Goal: Task Accomplishment & Management: Use online tool/utility

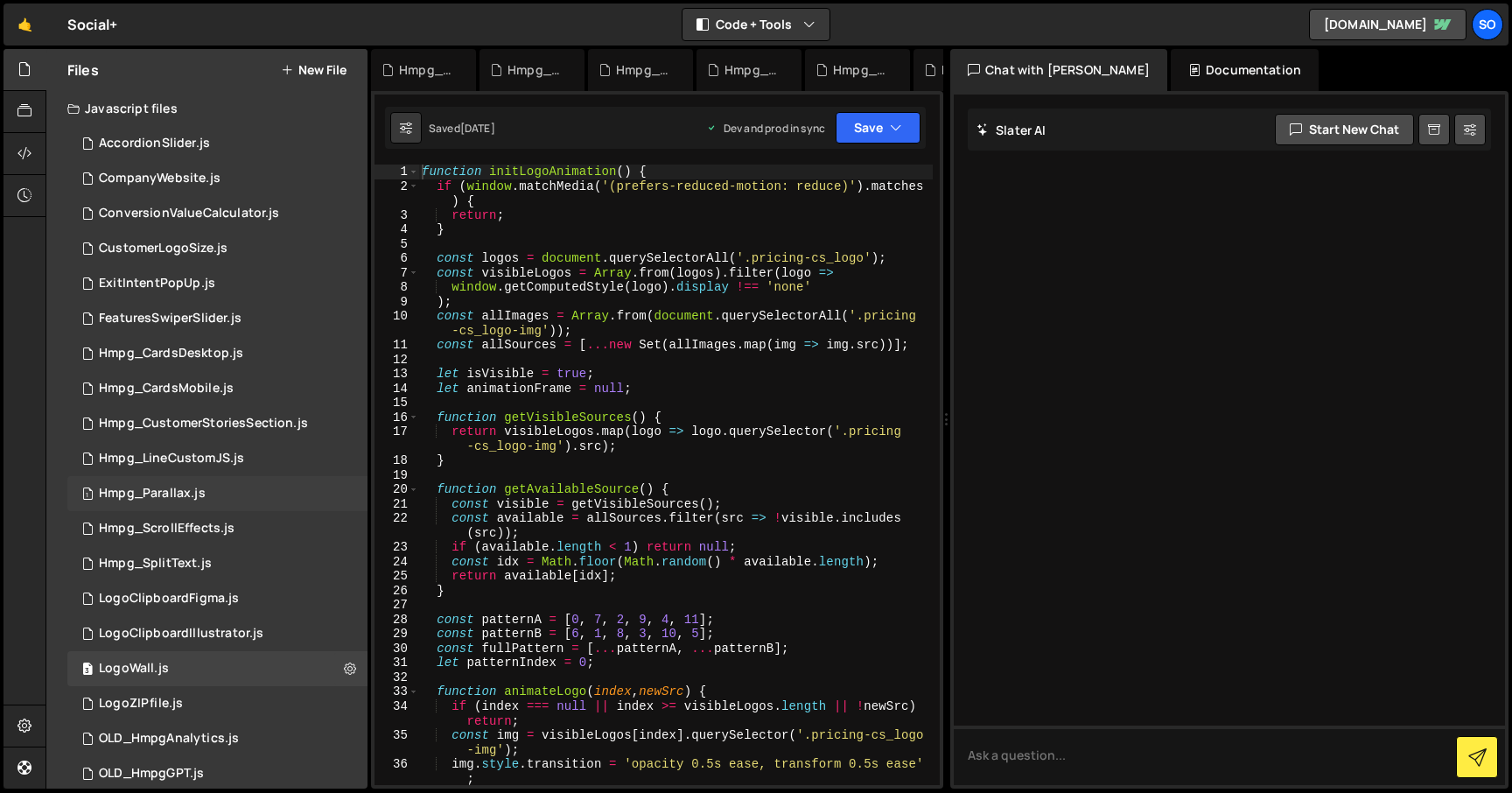
click at [191, 496] on div "Hmpg_Parallax.js" at bounding box center [152, 493] width 107 height 15
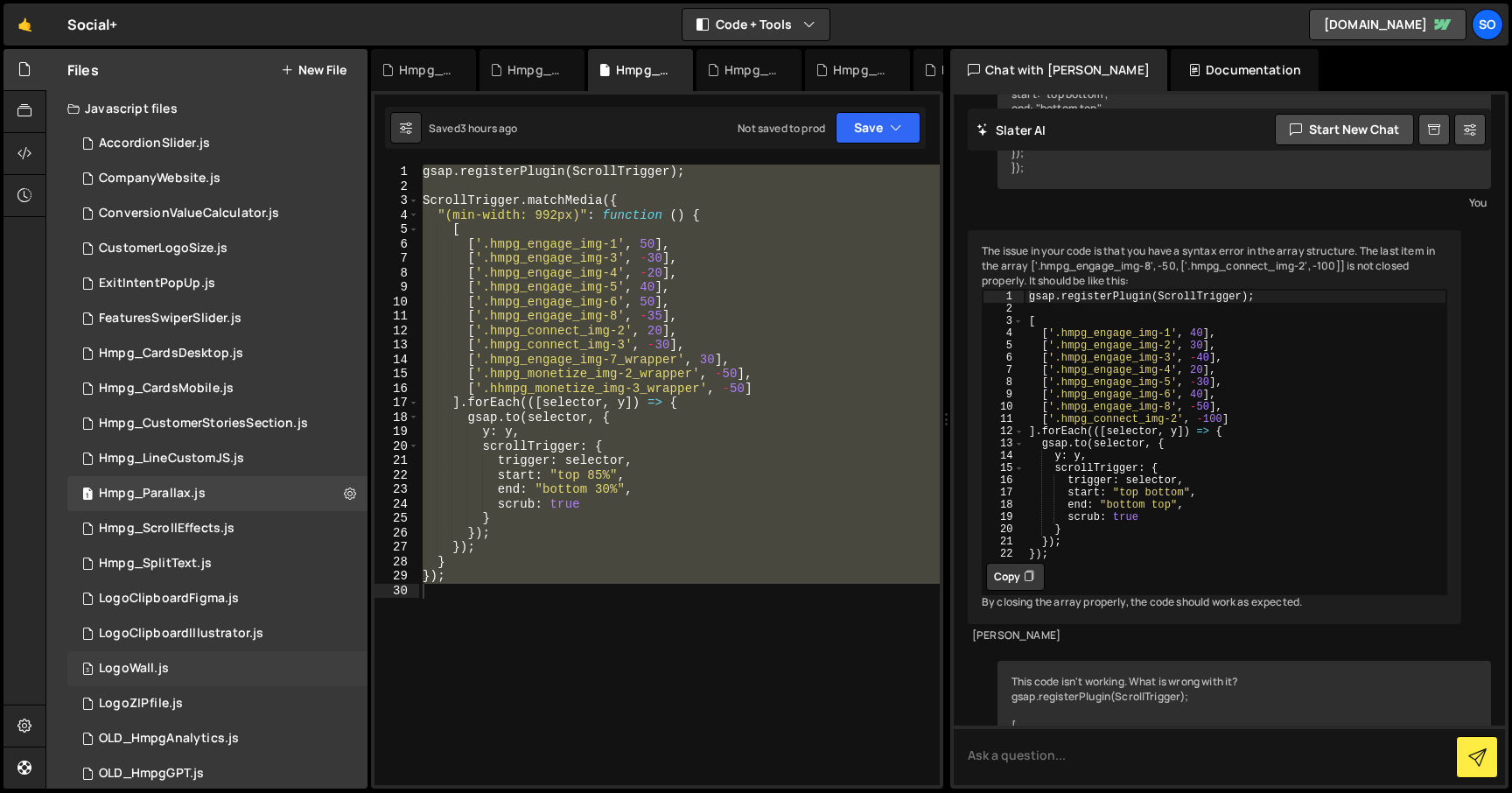
scroll to position [787, 0]
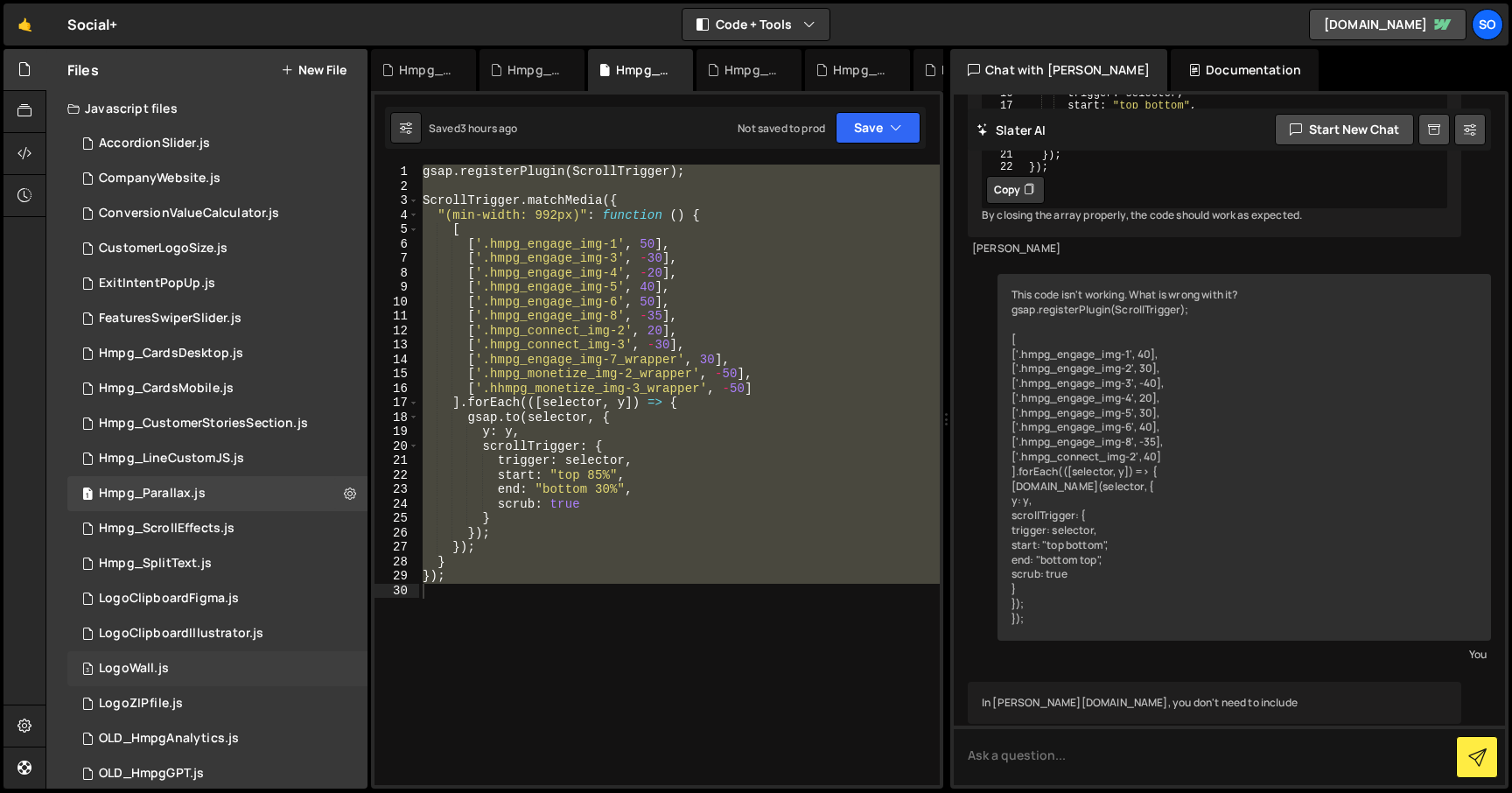
click at [191, 675] on div "3 LogoWall.js 0" at bounding box center [217, 669] width 300 height 35
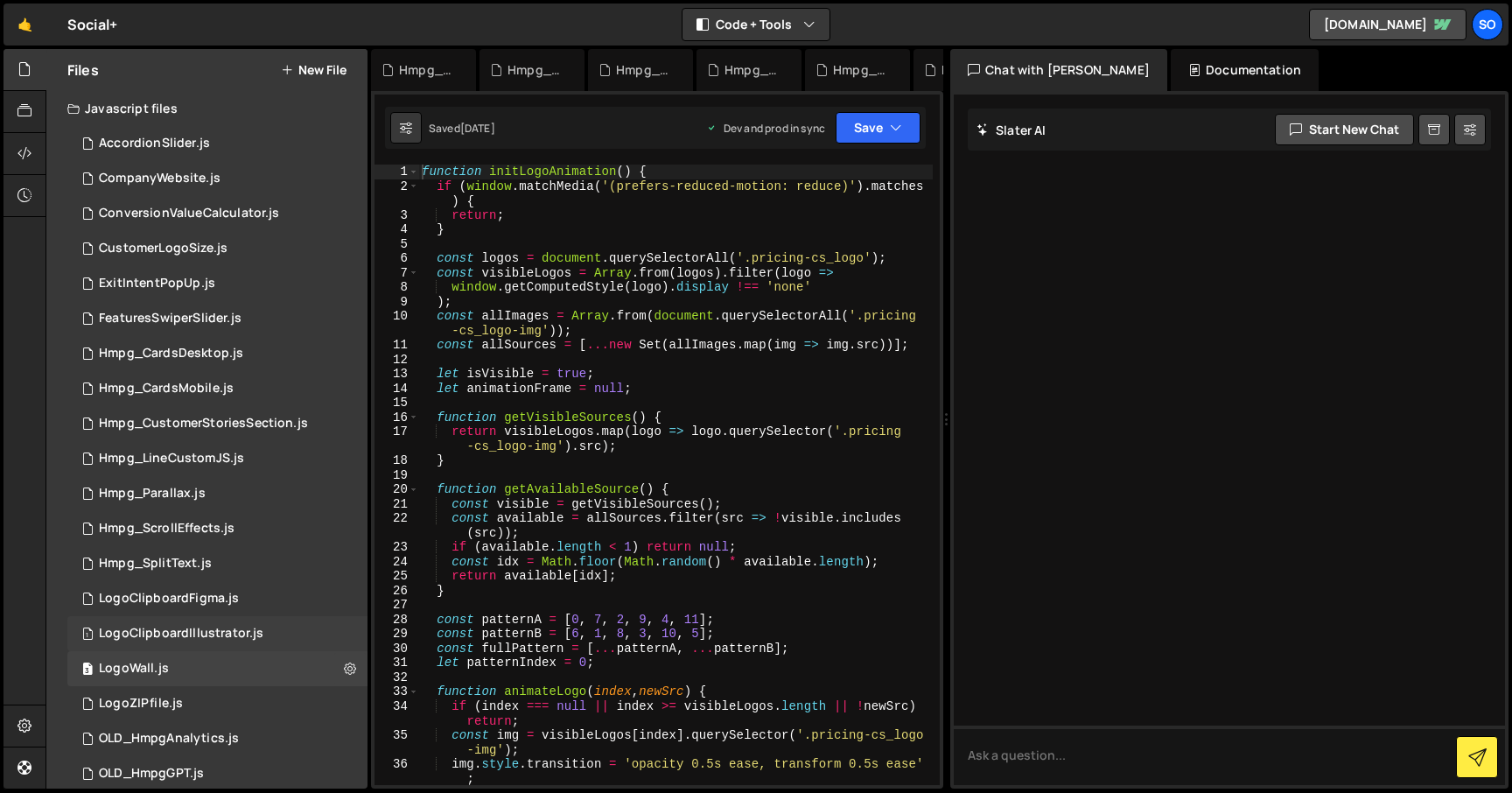
scroll to position [0, 0]
click at [182, 360] on div "Hmpg_CardsDesktop.js" at bounding box center [171, 354] width 144 height 15
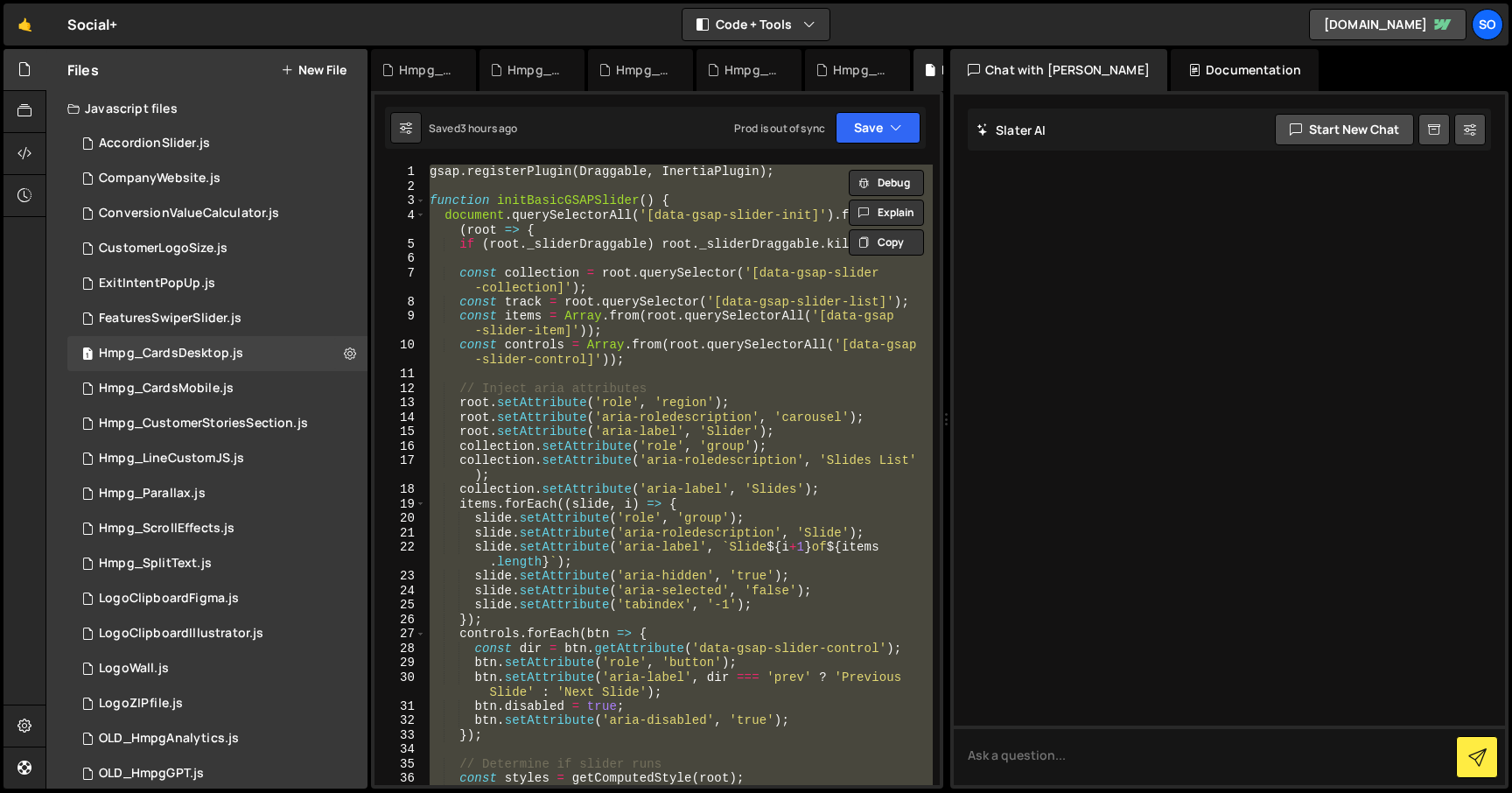
click at [583, 439] on div "gsap . registerPlugin ( Draggable , InertiaPlugin ) ; function initBasicGSAPSli…" at bounding box center [679, 475] width 506 height 621
type textarea "collection.setAttribute('role', 'group');"
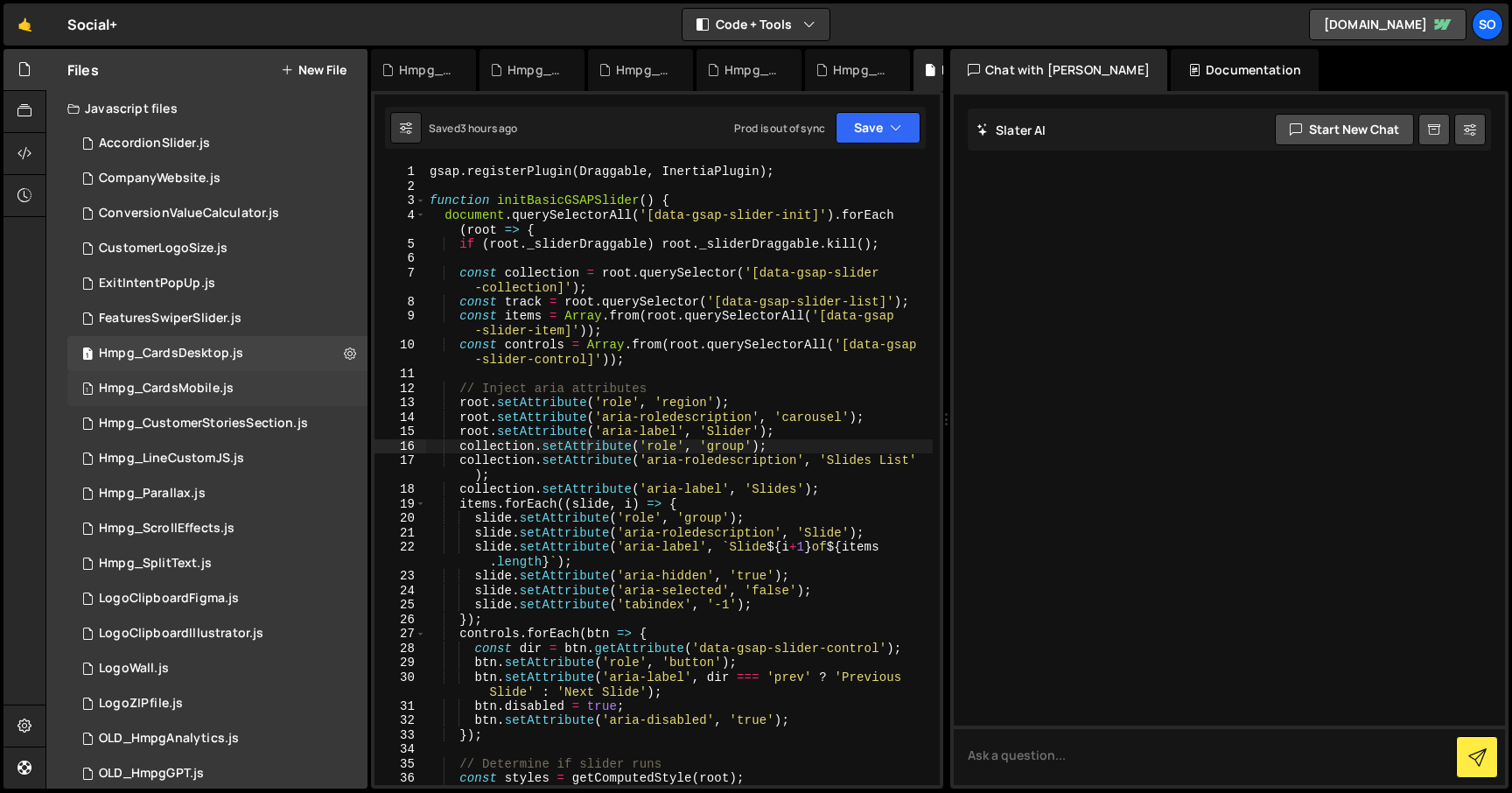
click at [218, 387] on div "Hmpg_CardsMobile.js" at bounding box center [166, 388] width 134 height 15
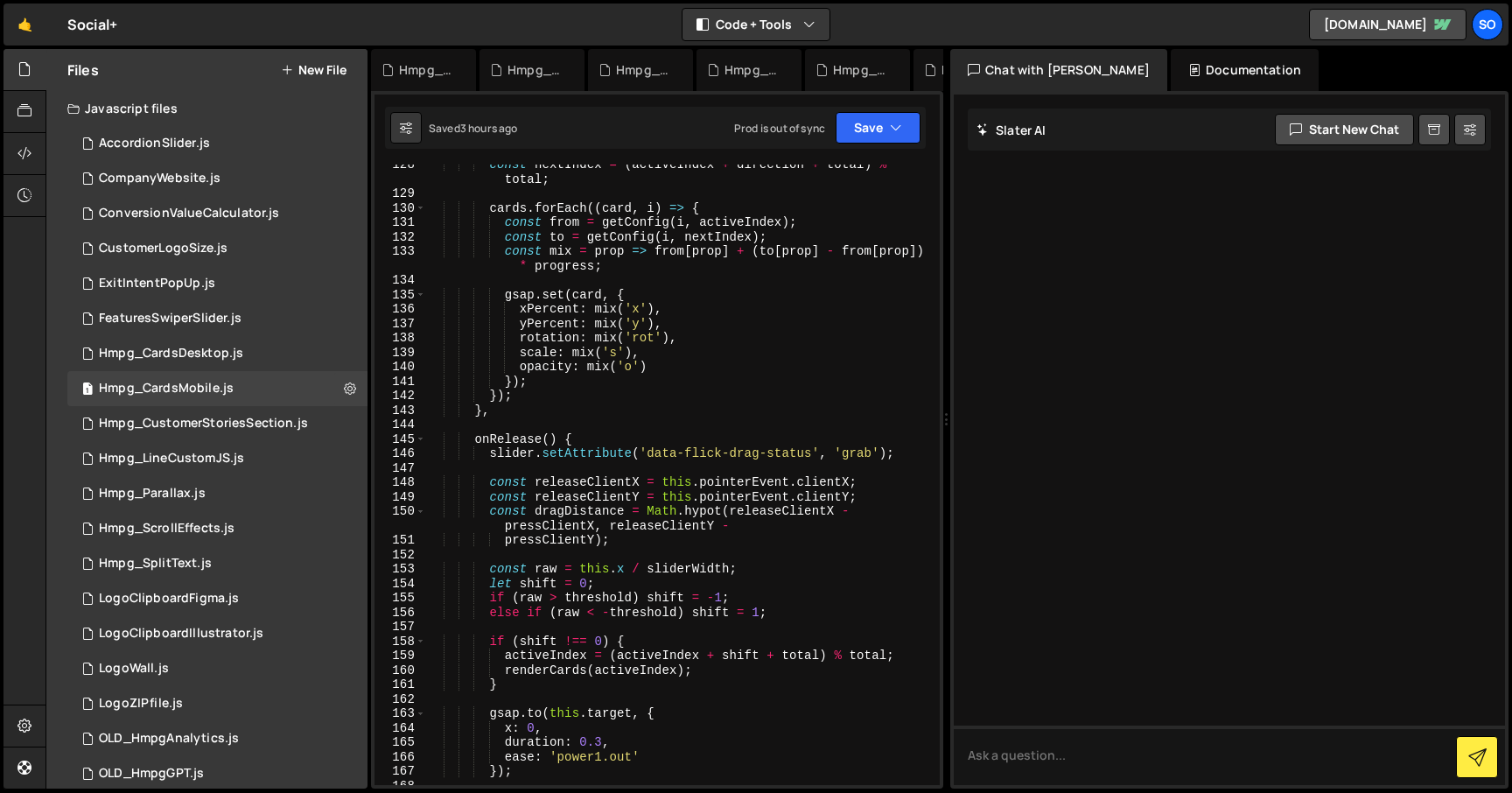
scroll to position [2575, 0]
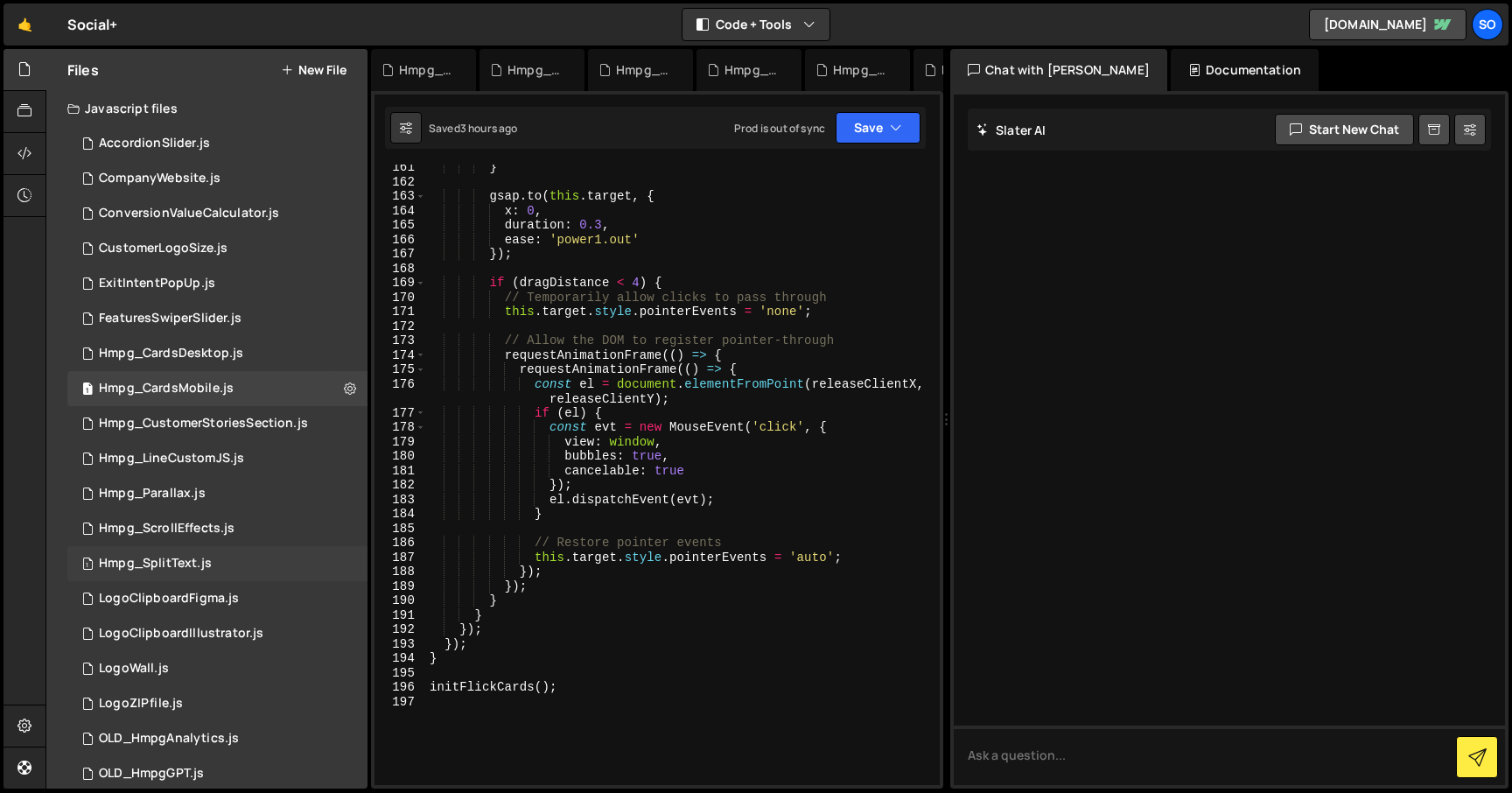
click at [210, 564] on div "1 Hmpg_SplitText.js 0" at bounding box center [217, 563] width 300 height 35
click at [213, 534] on div "Hmpg_ScrollEffects.js" at bounding box center [166, 529] width 135 height 15
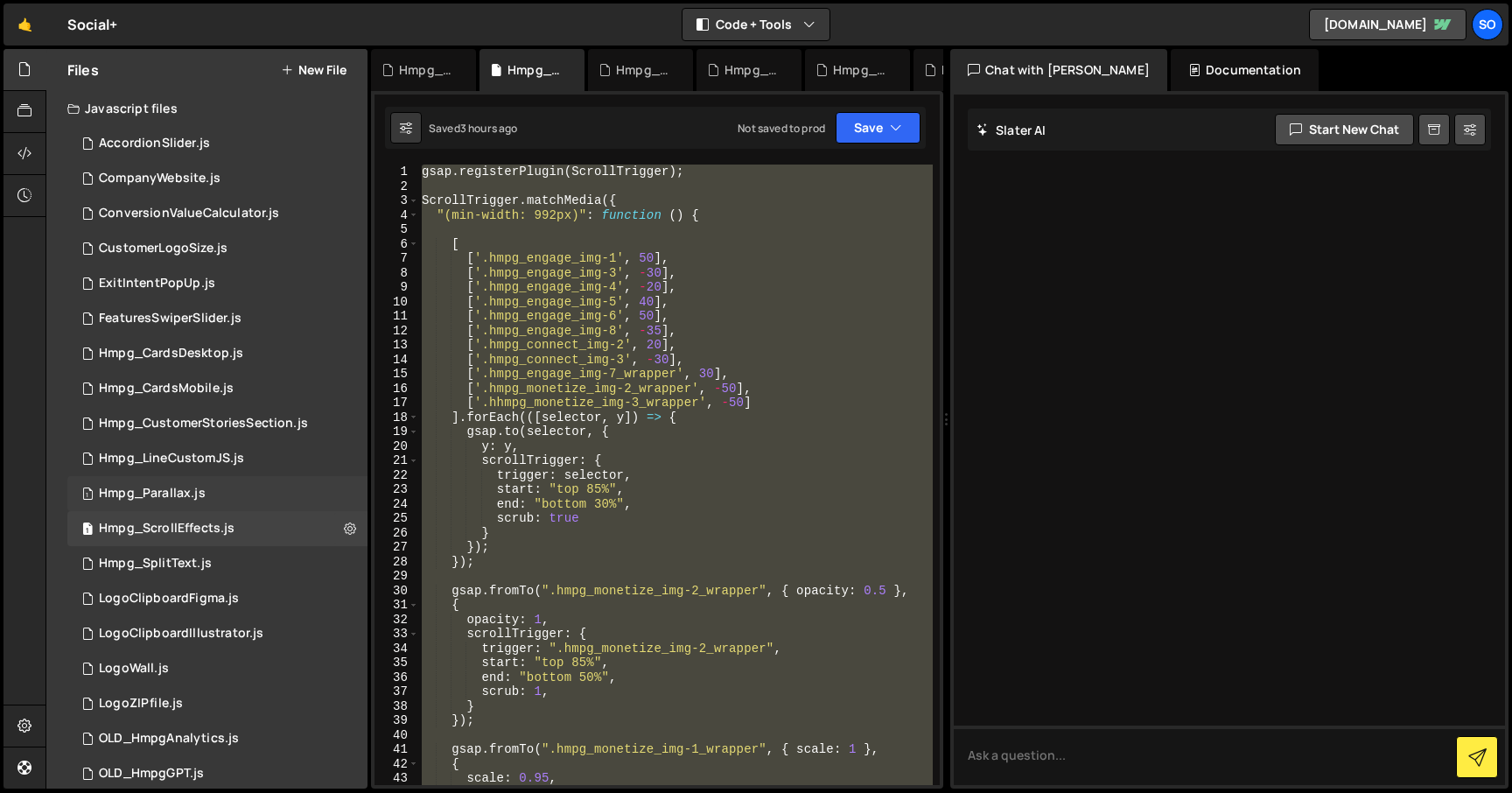
click at [239, 491] on div "1 Hmpg_Parallax.js 0" at bounding box center [217, 493] width 300 height 35
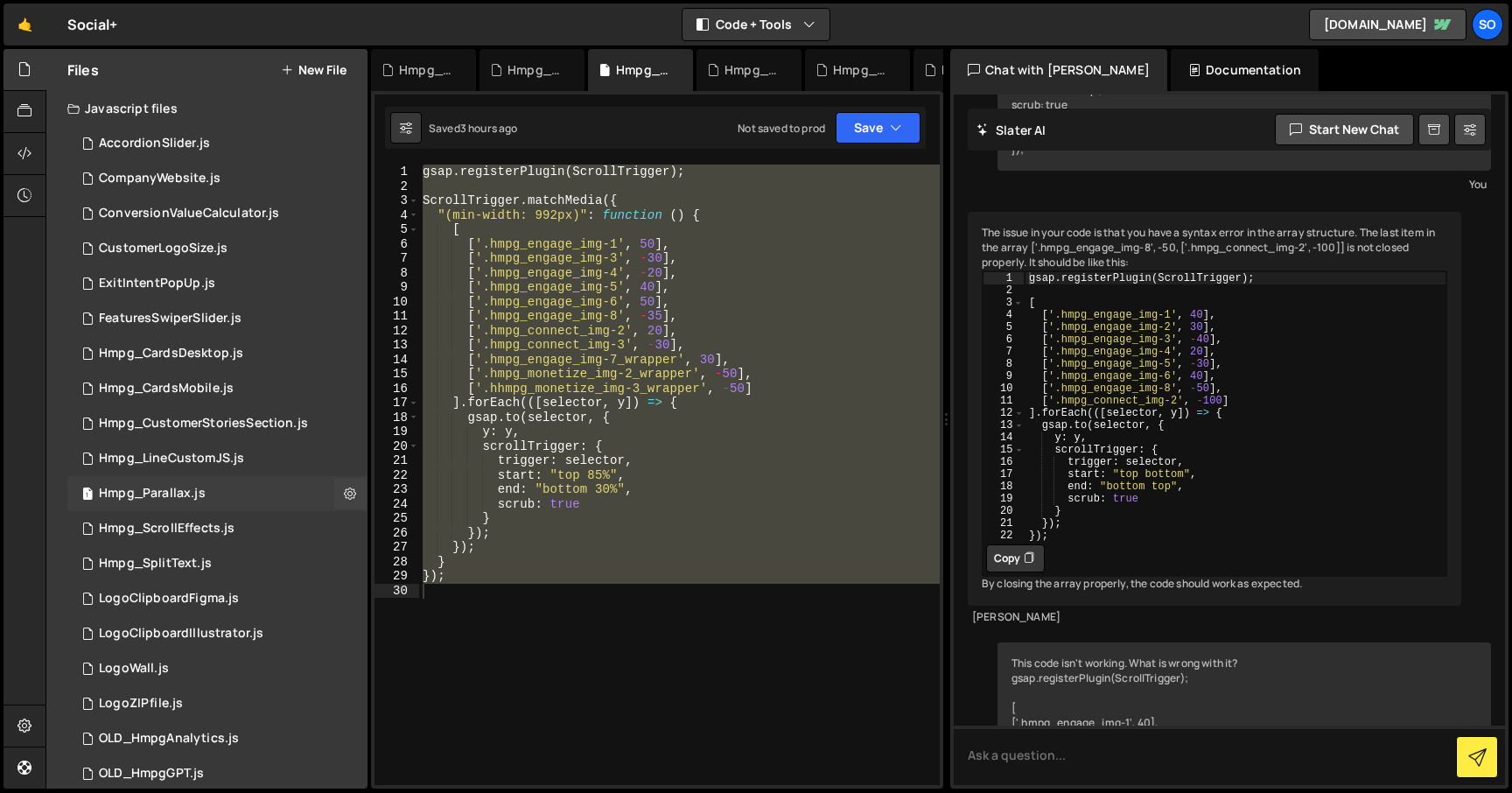
scroll to position [787, 0]
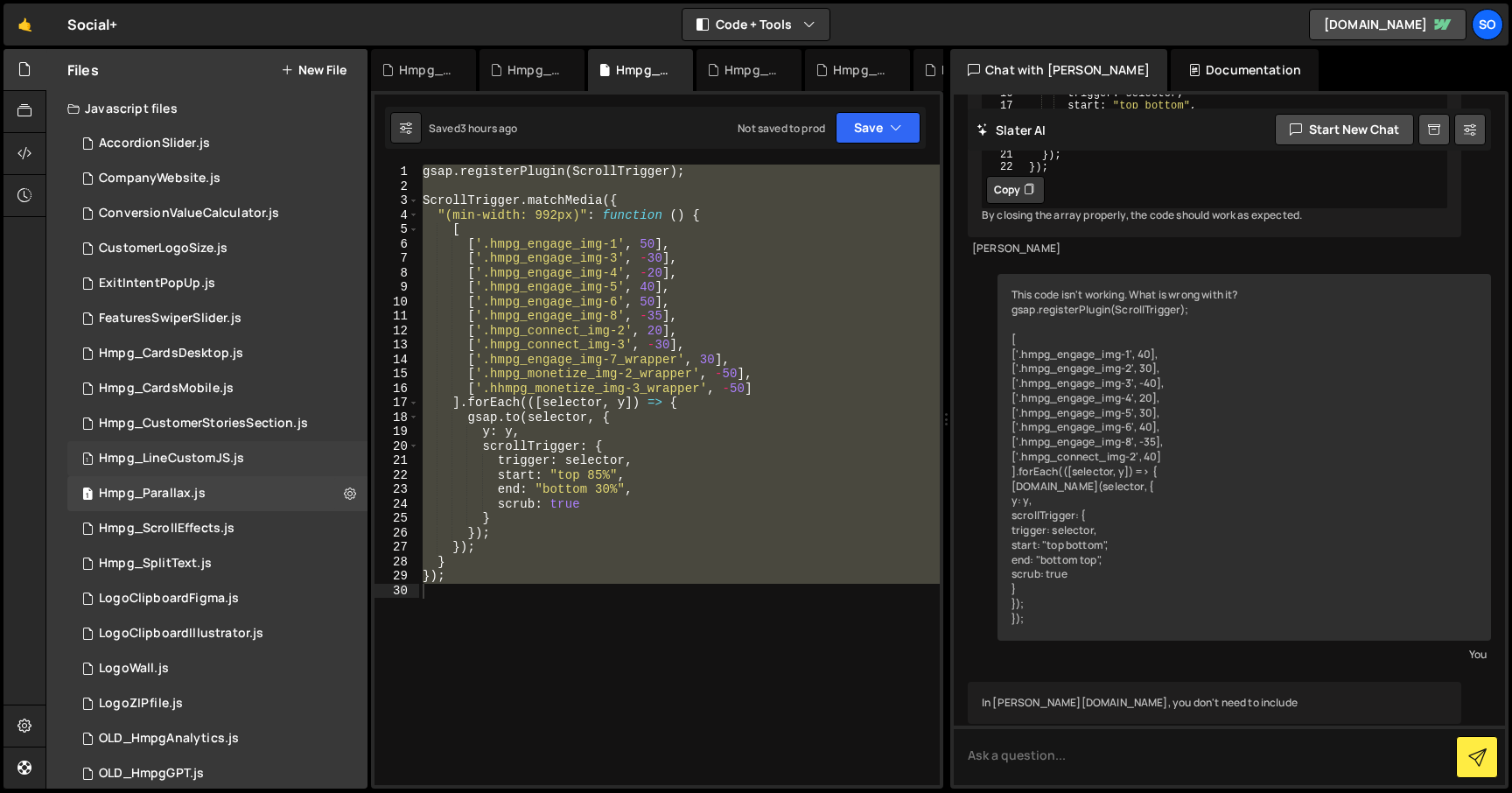
click at [245, 459] on div "1 Hmpg_LineCustomJS.js 0" at bounding box center [217, 458] width 300 height 35
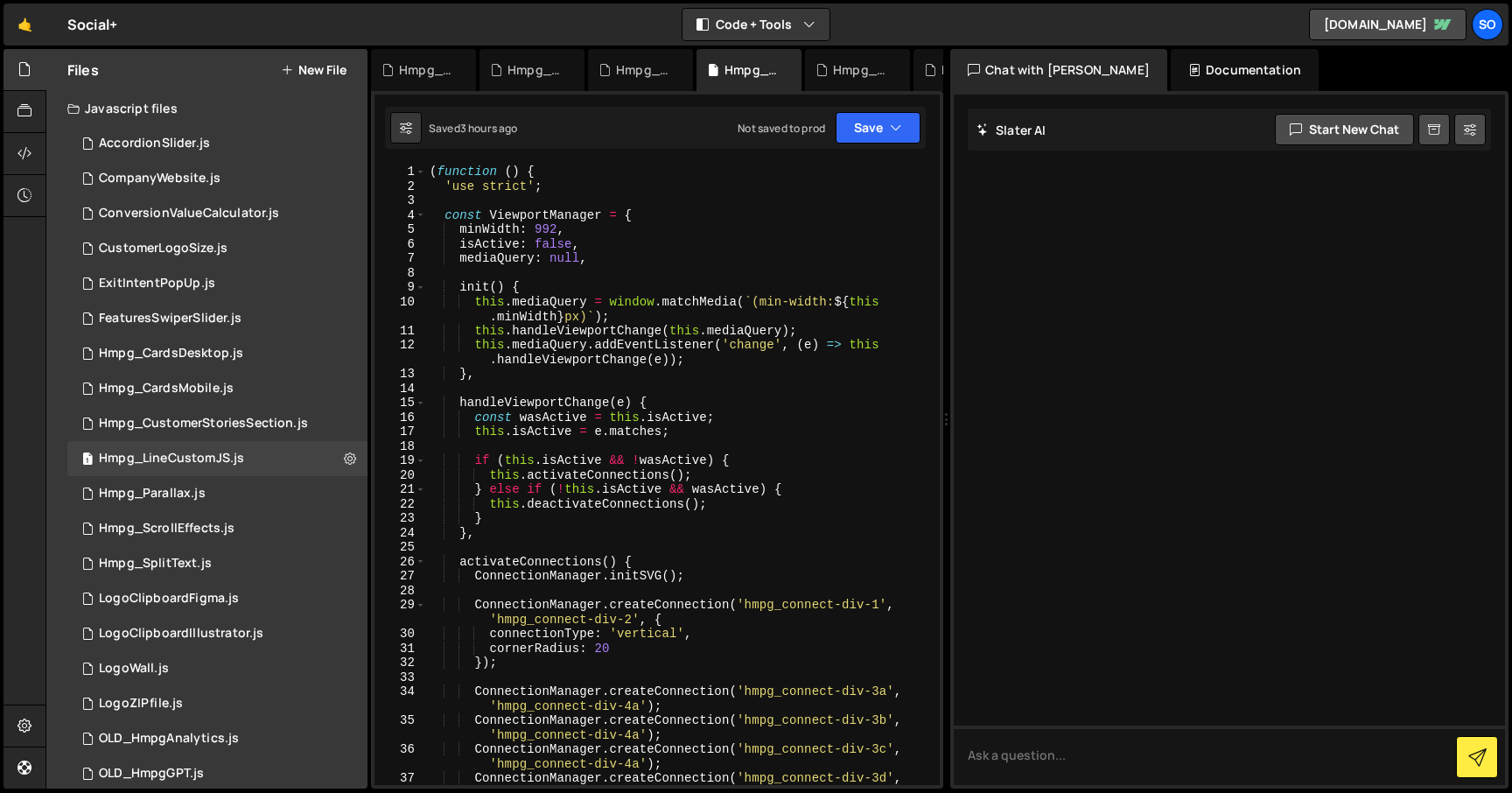
scroll to position [0, 0]
click at [221, 429] on div "Hmpg_CustomerStoriesSection.js" at bounding box center [204, 424] width 209 height 15
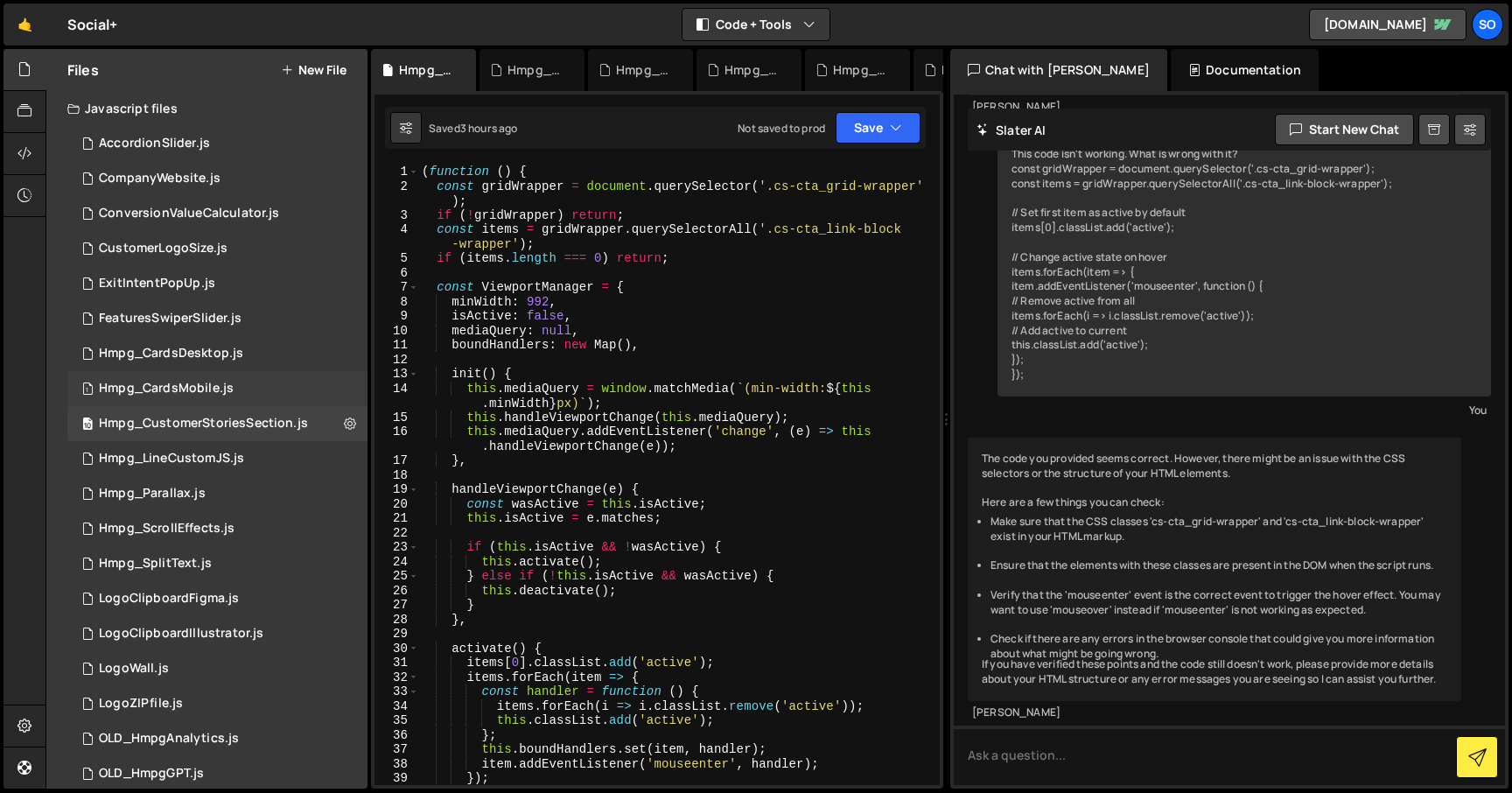
click at [212, 386] on div "Hmpg_CardsMobile.js" at bounding box center [166, 388] width 134 height 15
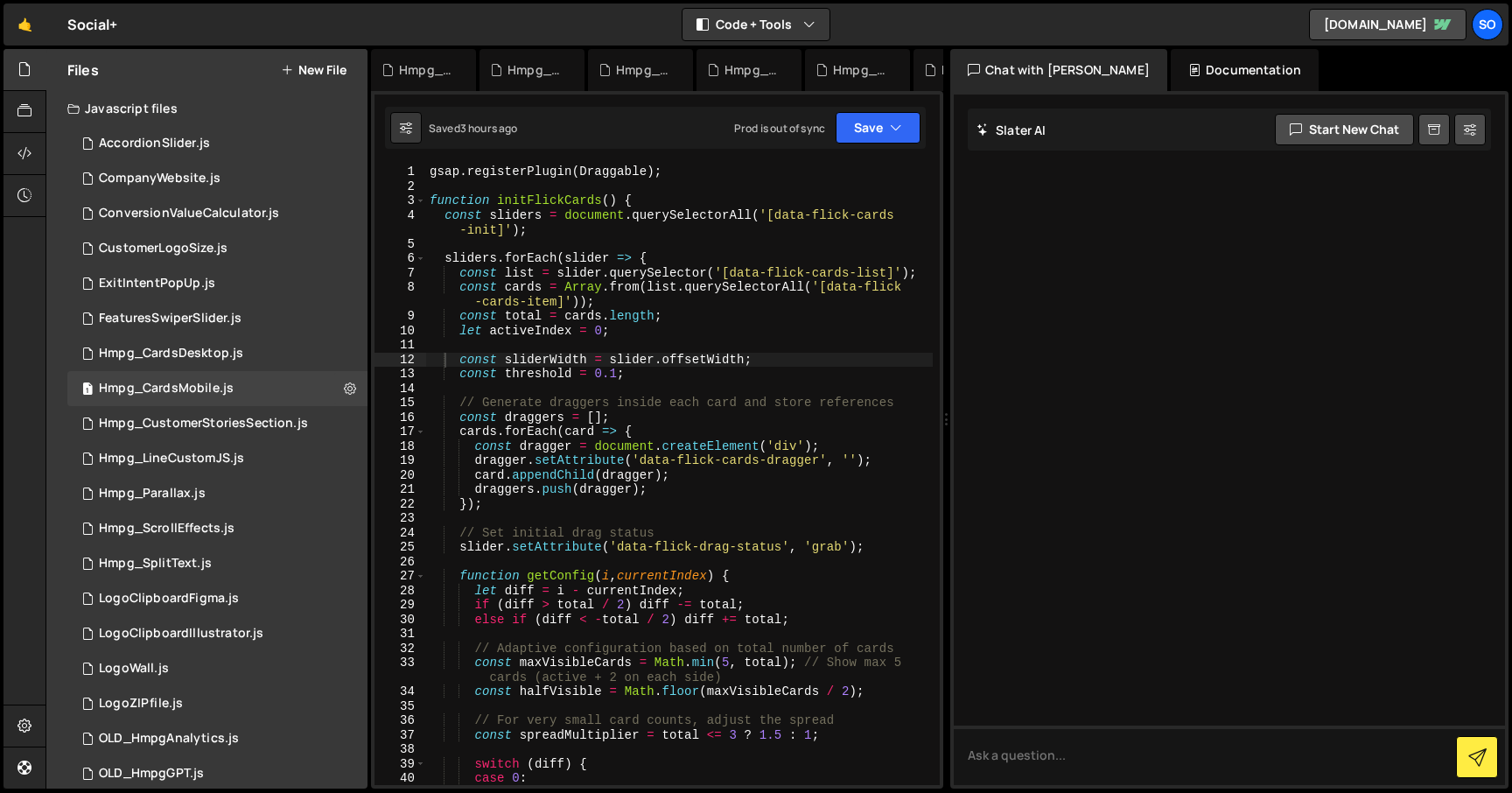
click at [522, 243] on div "gsap . registerPlugin ( Draggable ) ; function initFlickCards ( ) { const slide…" at bounding box center [679, 489] width 506 height 650
type textarea "initFlickCards();"
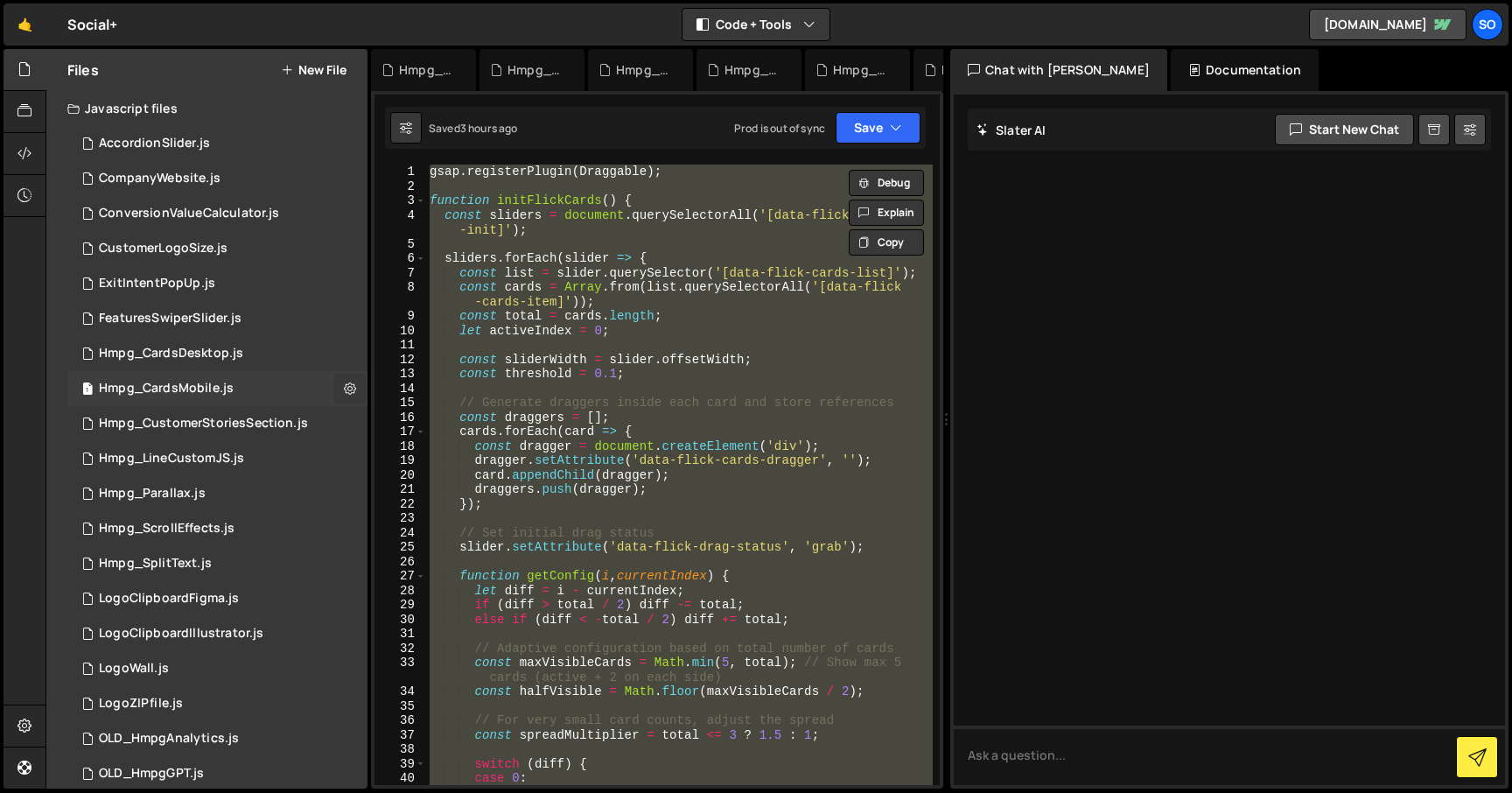
click at [344, 388] on icon at bounding box center [350, 387] width 12 height 16
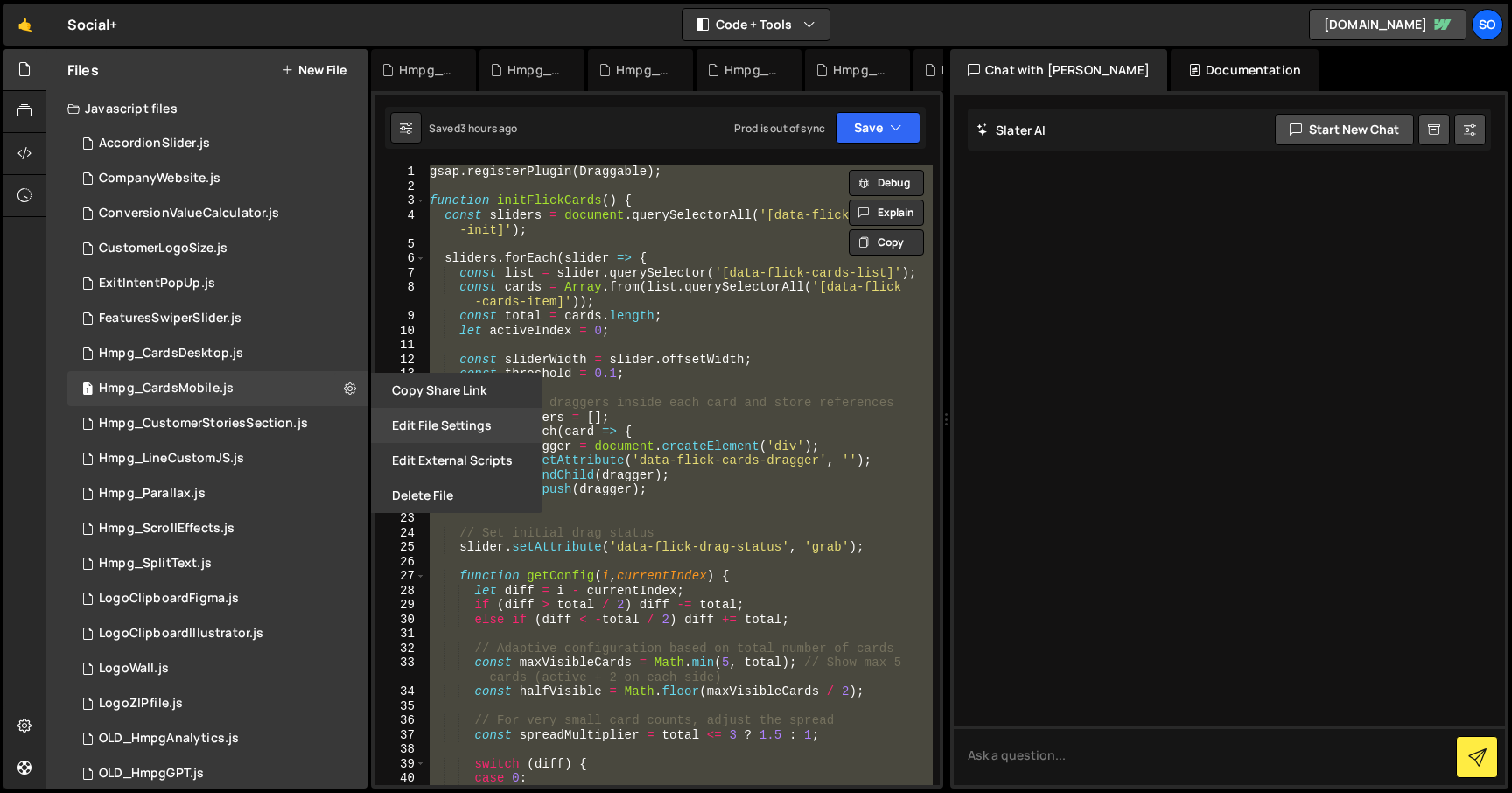
click at [423, 430] on button "Edit File Settings" at bounding box center [456, 425] width 172 height 35
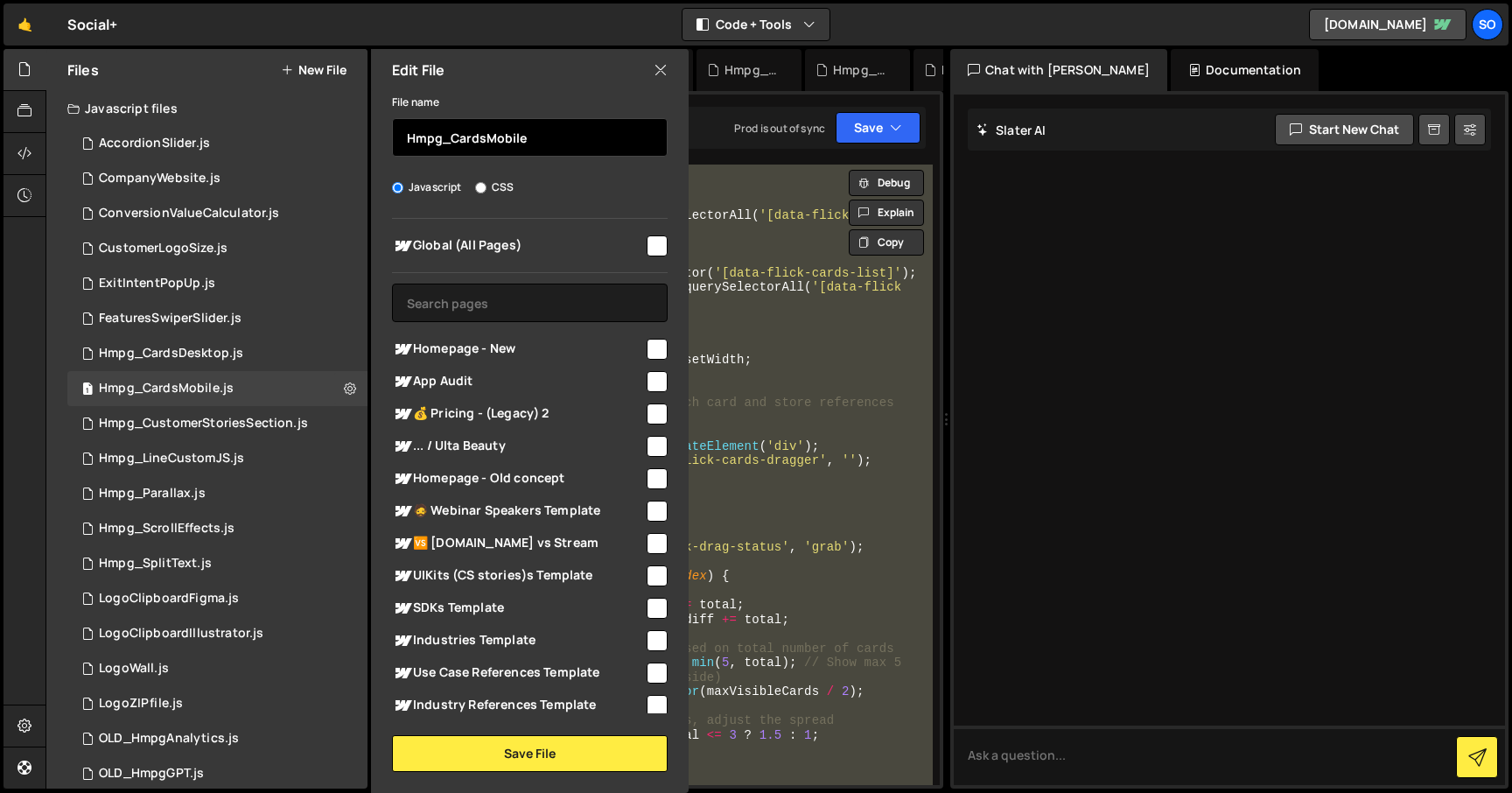
drag, startPoint x: 485, startPoint y: 136, endPoint x: 596, endPoint y: 149, distance: 111.8
click at [596, 149] on input "Hmpg_CardsMobile" at bounding box center [529, 137] width 276 height 38
type input "Hmpg_CardsResponsive"
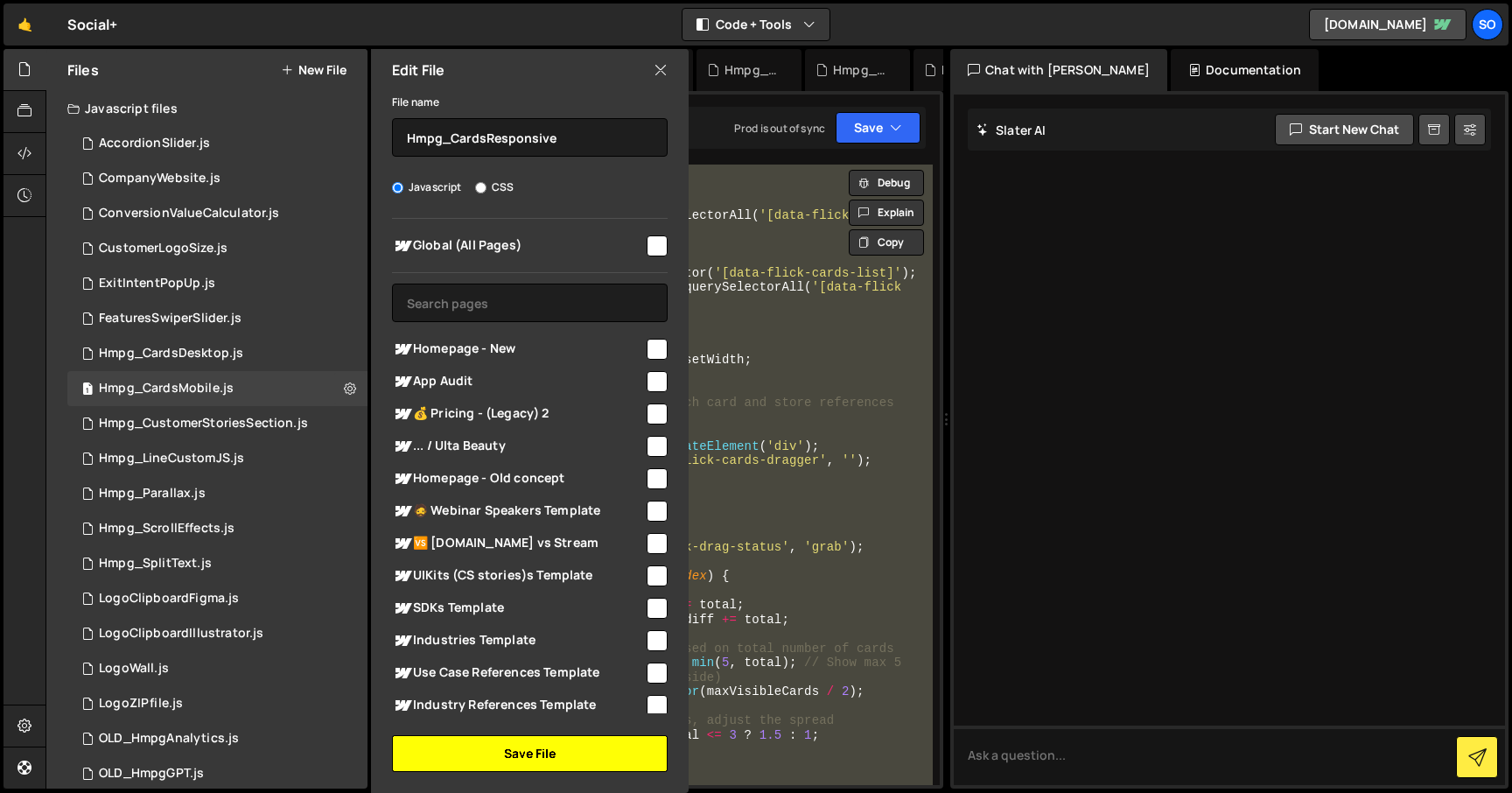
click at [492, 739] on button "Save File" at bounding box center [529, 754] width 276 height 37
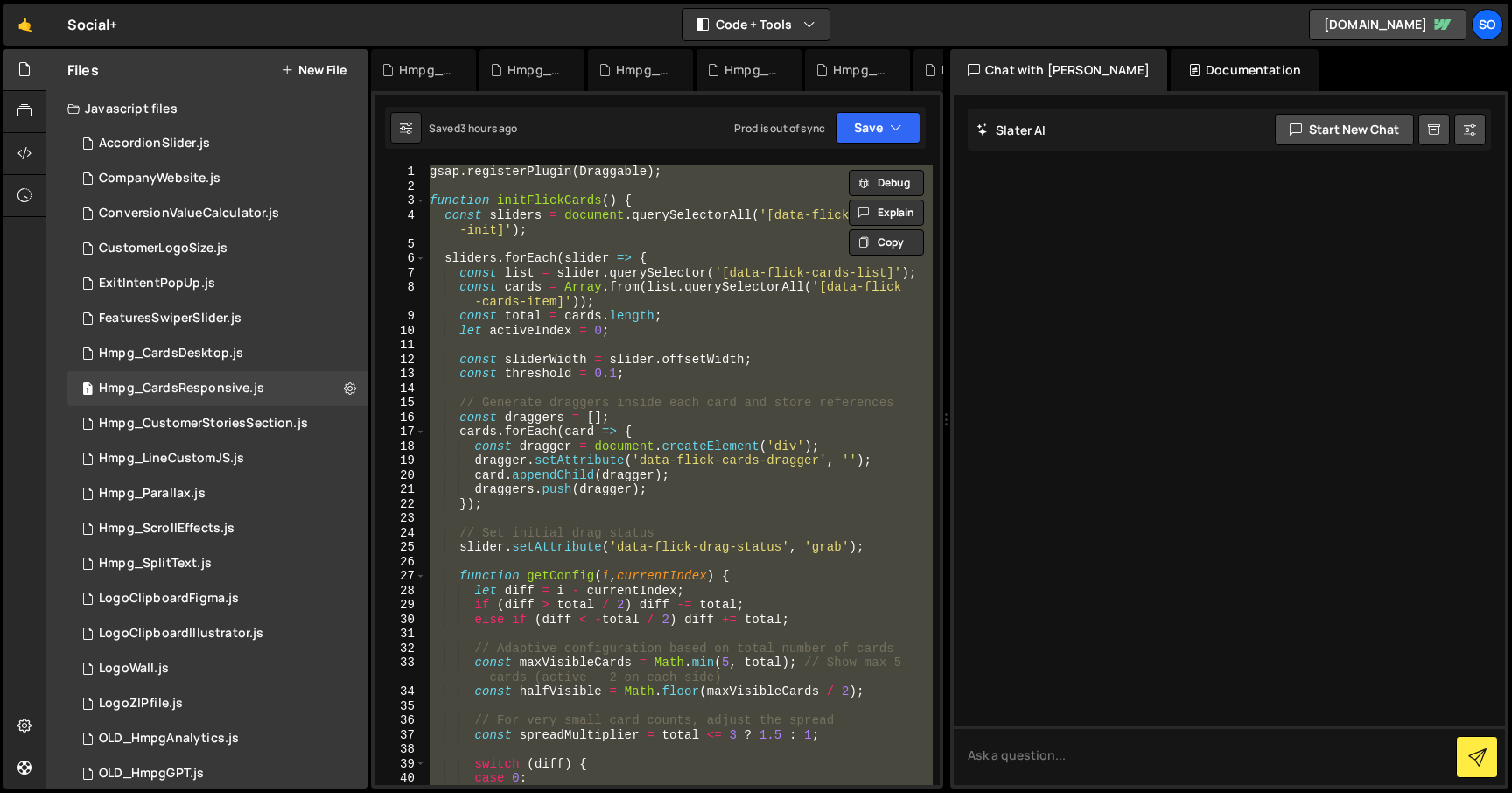
click at [667, 384] on div "gsap . registerPlugin ( Draggable ) ; function initFlickCards ( ) { const slide…" at bounding box center [679, 475] width 506 height 621
paste textarea "})();"
type textarea "})();"
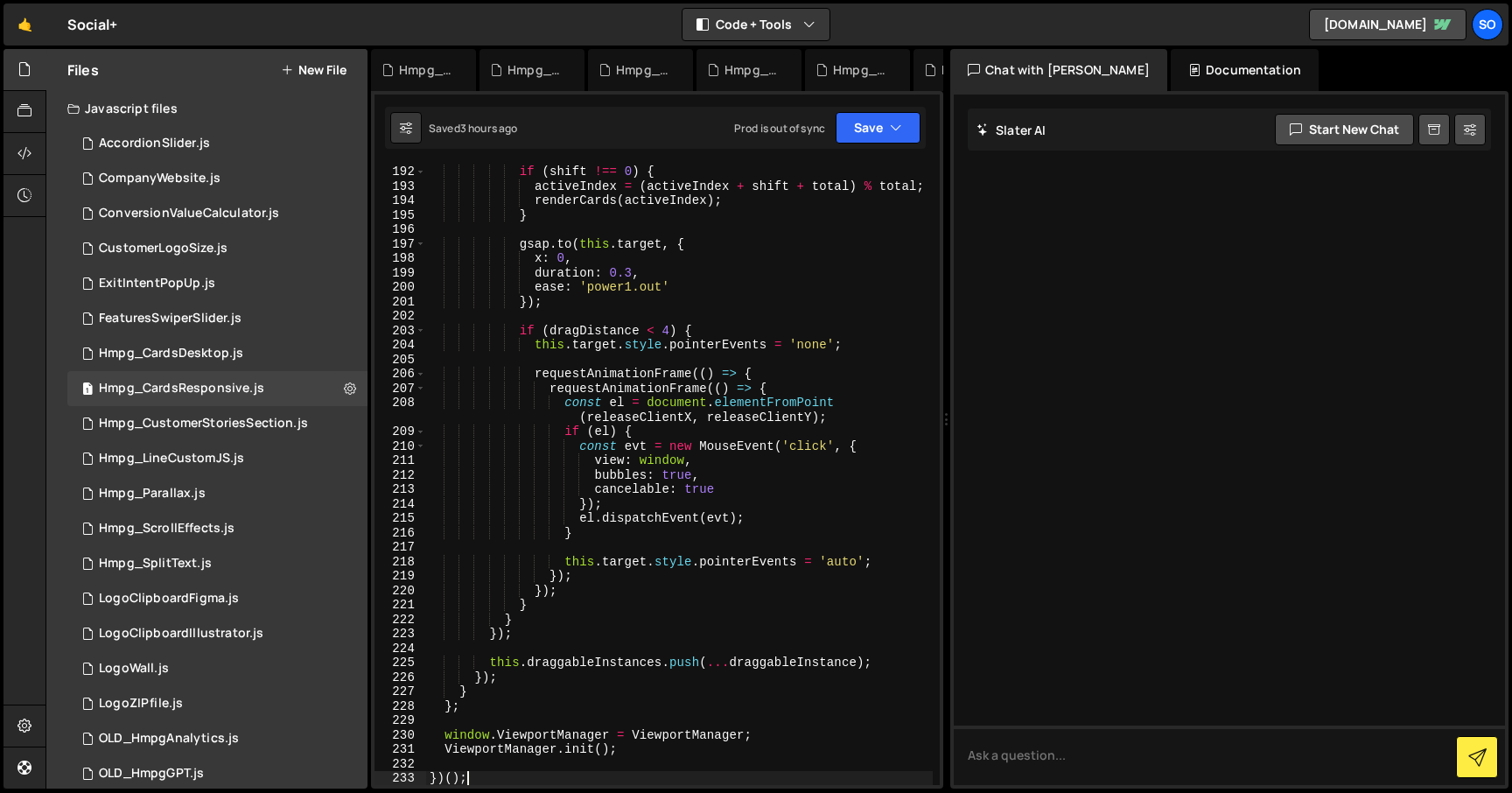
scroll to position [3149, 0]
click at [894, 121] on icon "button" at bounding box center [895, 128] width 12 height 17
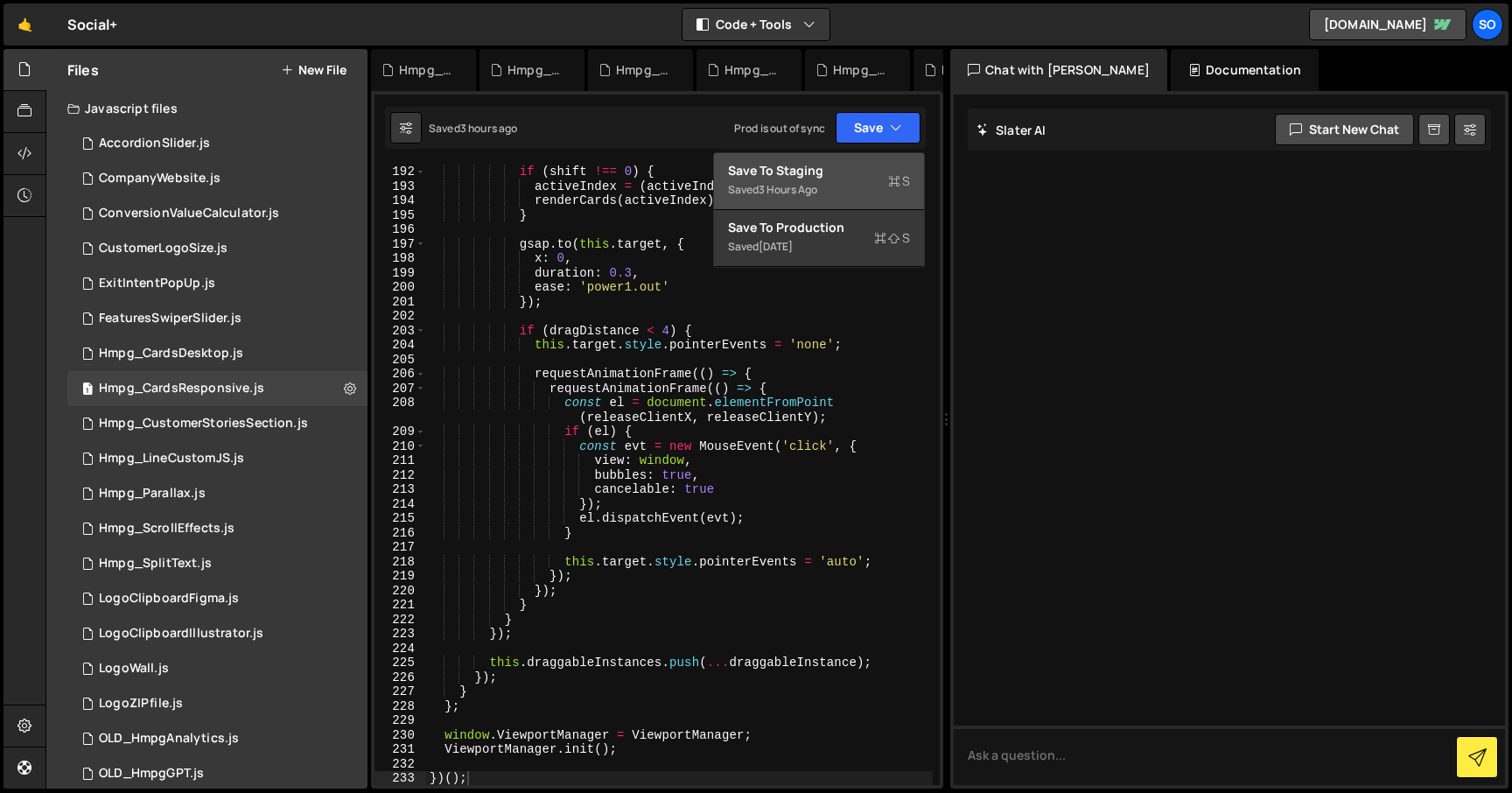
click at [825, 178] on div "Save to Staging S" at bounding box center [818, 170] width 182 height 17
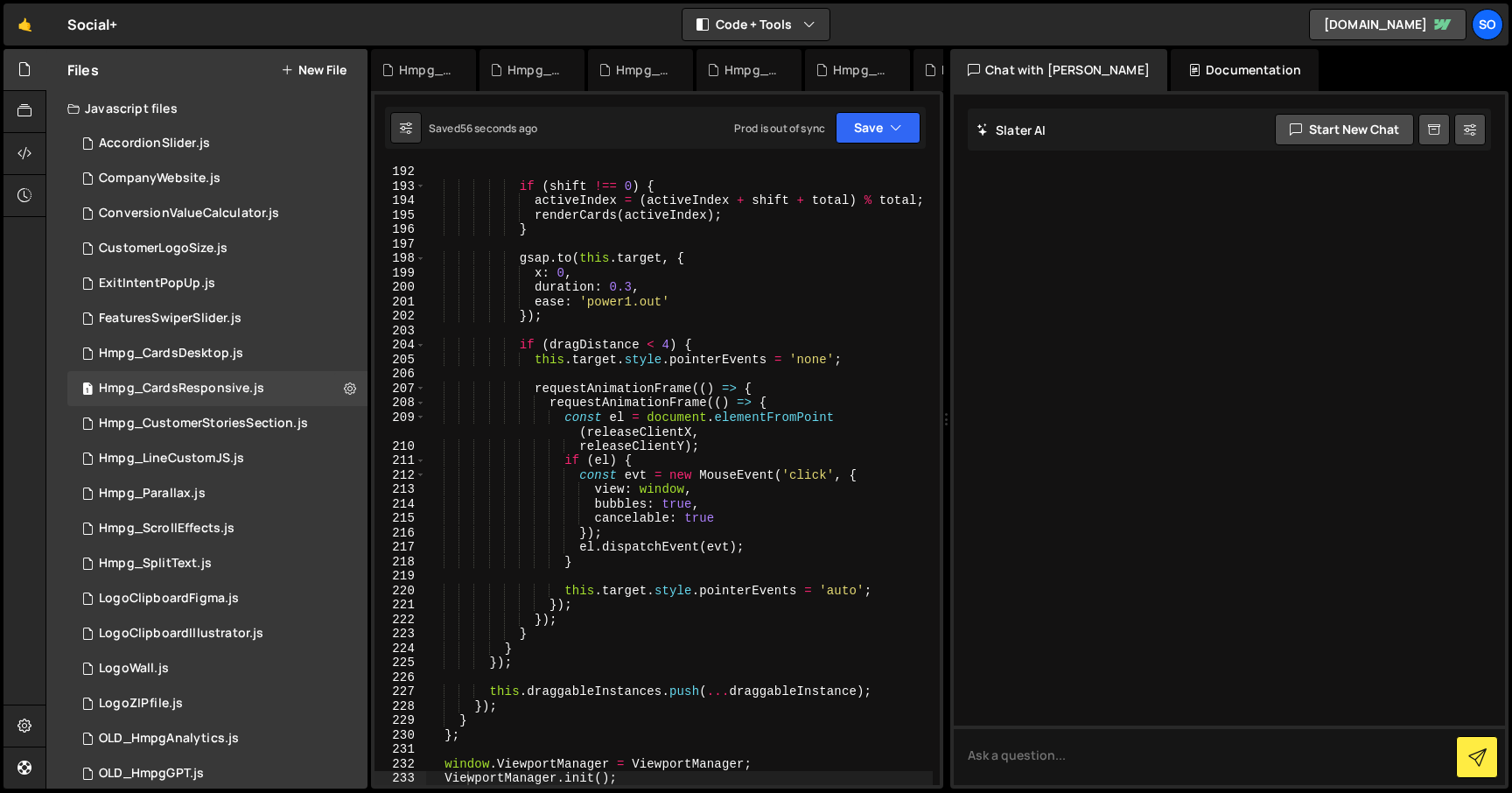
click at [741, 247] on div "if ( shift !== 0 ) { activeIndex = ( activeIndex + shift + total ) % total ; re…" at bounding box center [679, 489] width 506 height 650
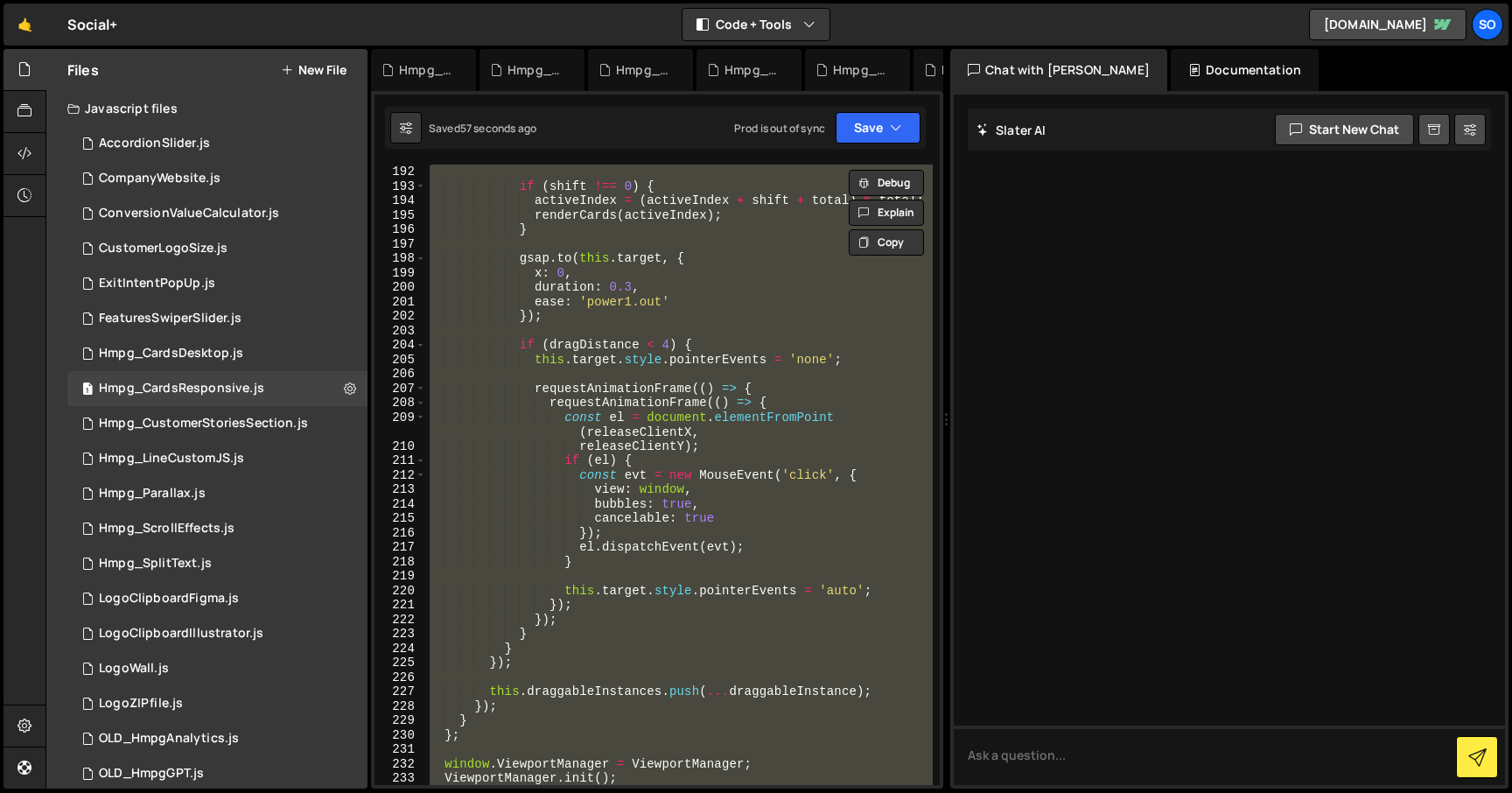
paste textarea
type textarea "})();"
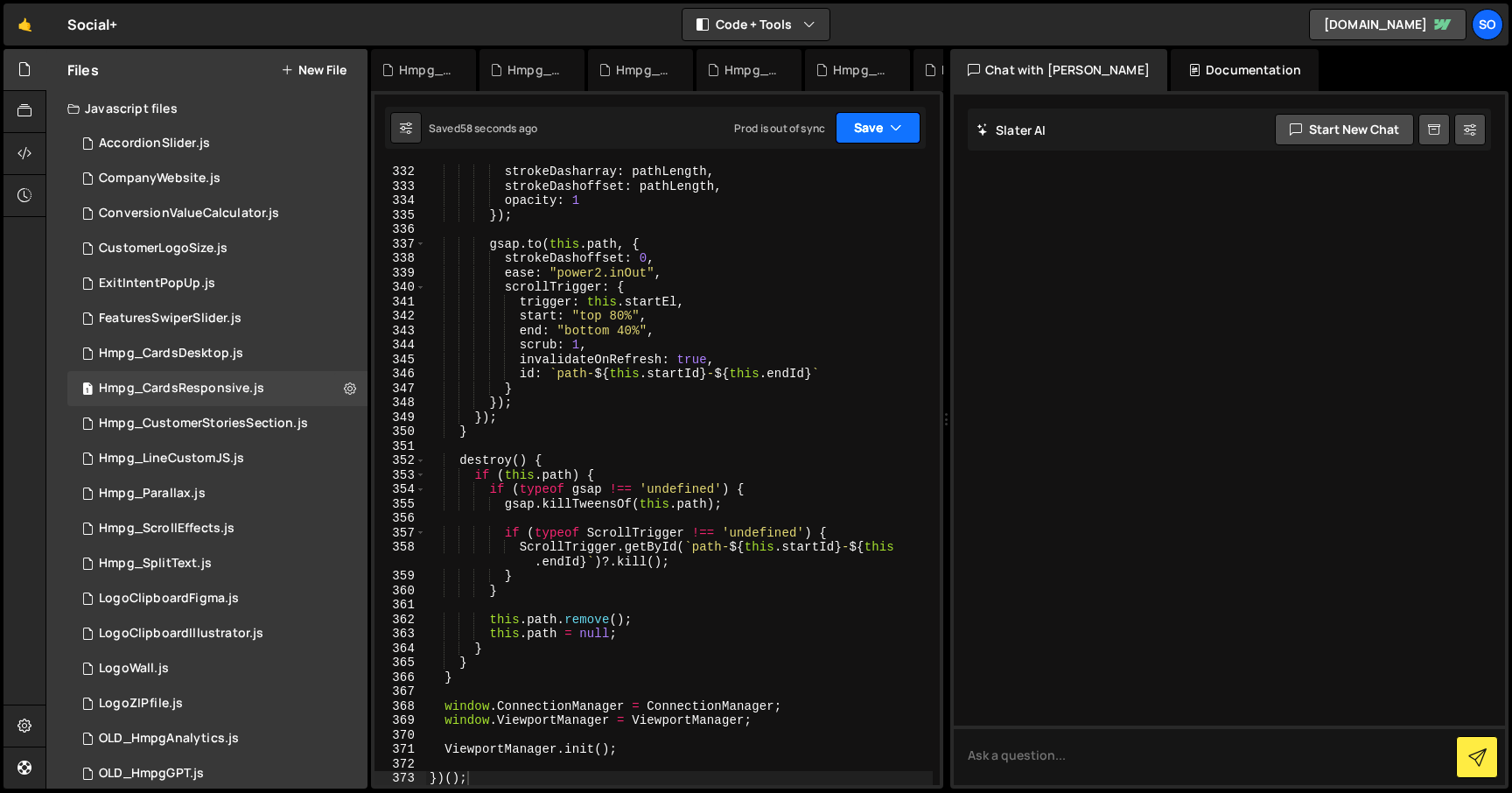
click at [867, 127] on button "Save" at bounding box center [878, 128] width 85 height 32
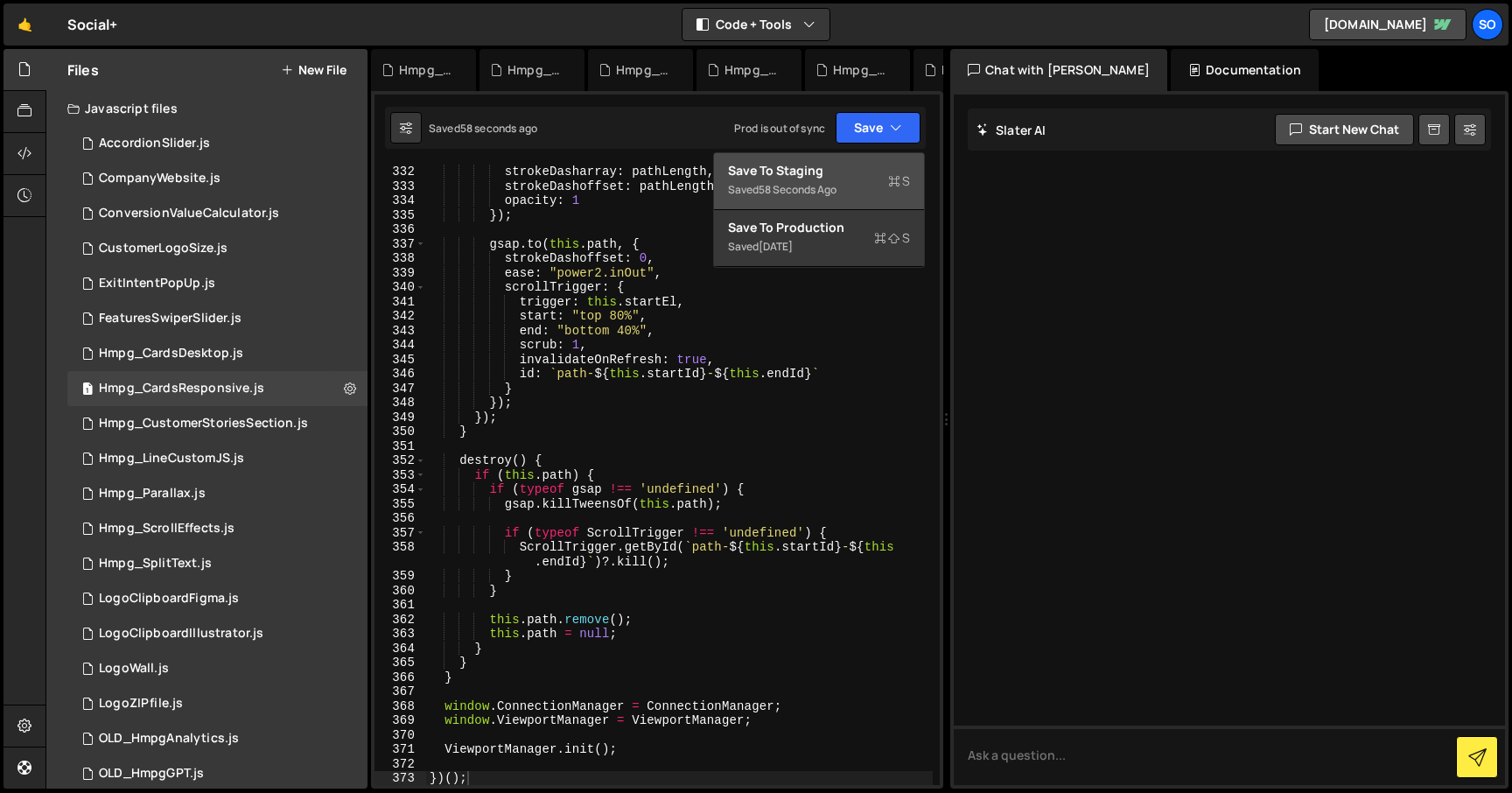
click at [803, 182] on div "Saved 58 seconds ago" at bounding box center [818, 190] width 182 height 21
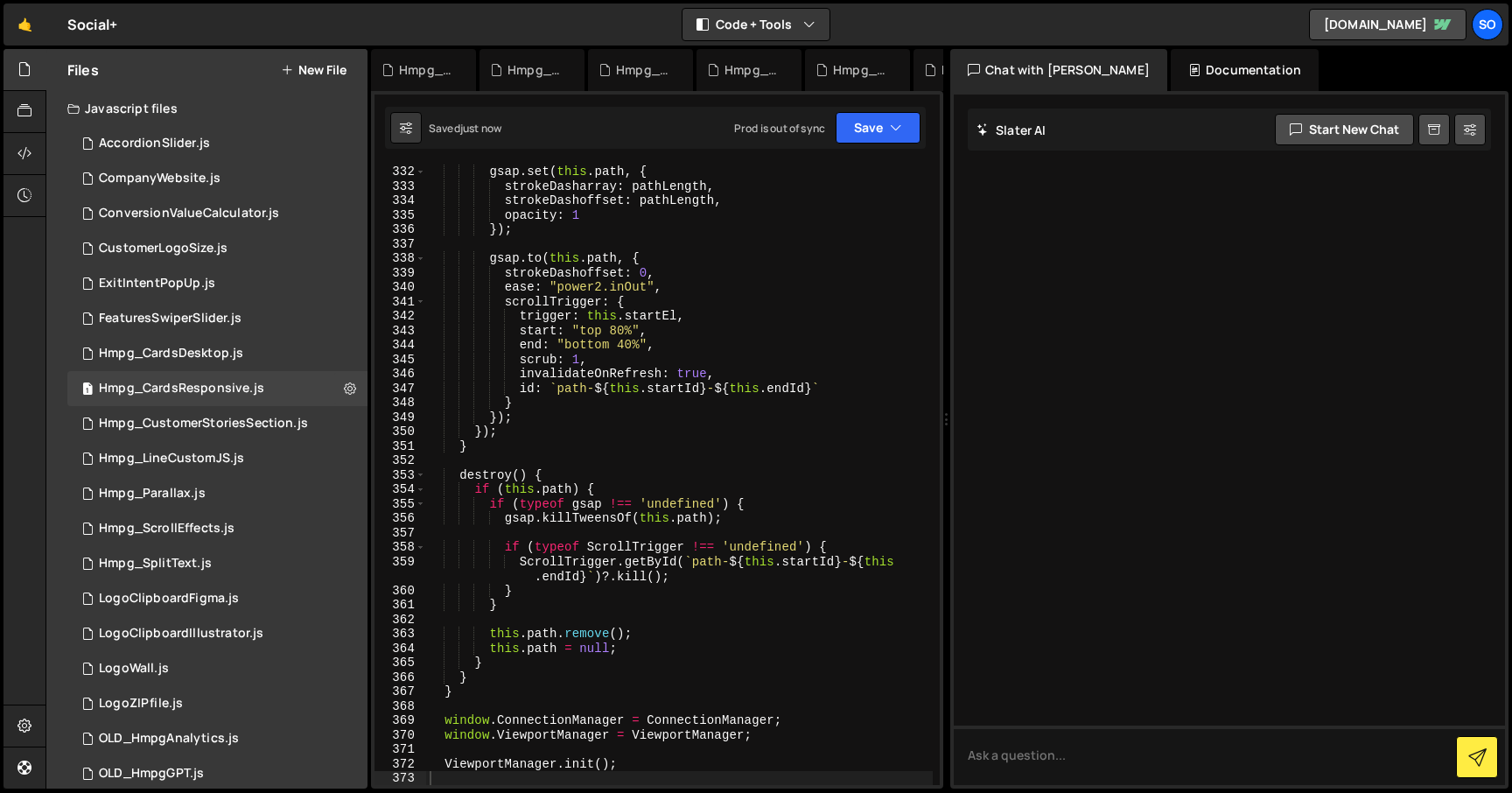
click at [784, 533] on div "gsap . set ( this . path , { strokeDasharray : pathLength , strokeDashoffset : …" at bounding box center [679, 489] width 506 height 650
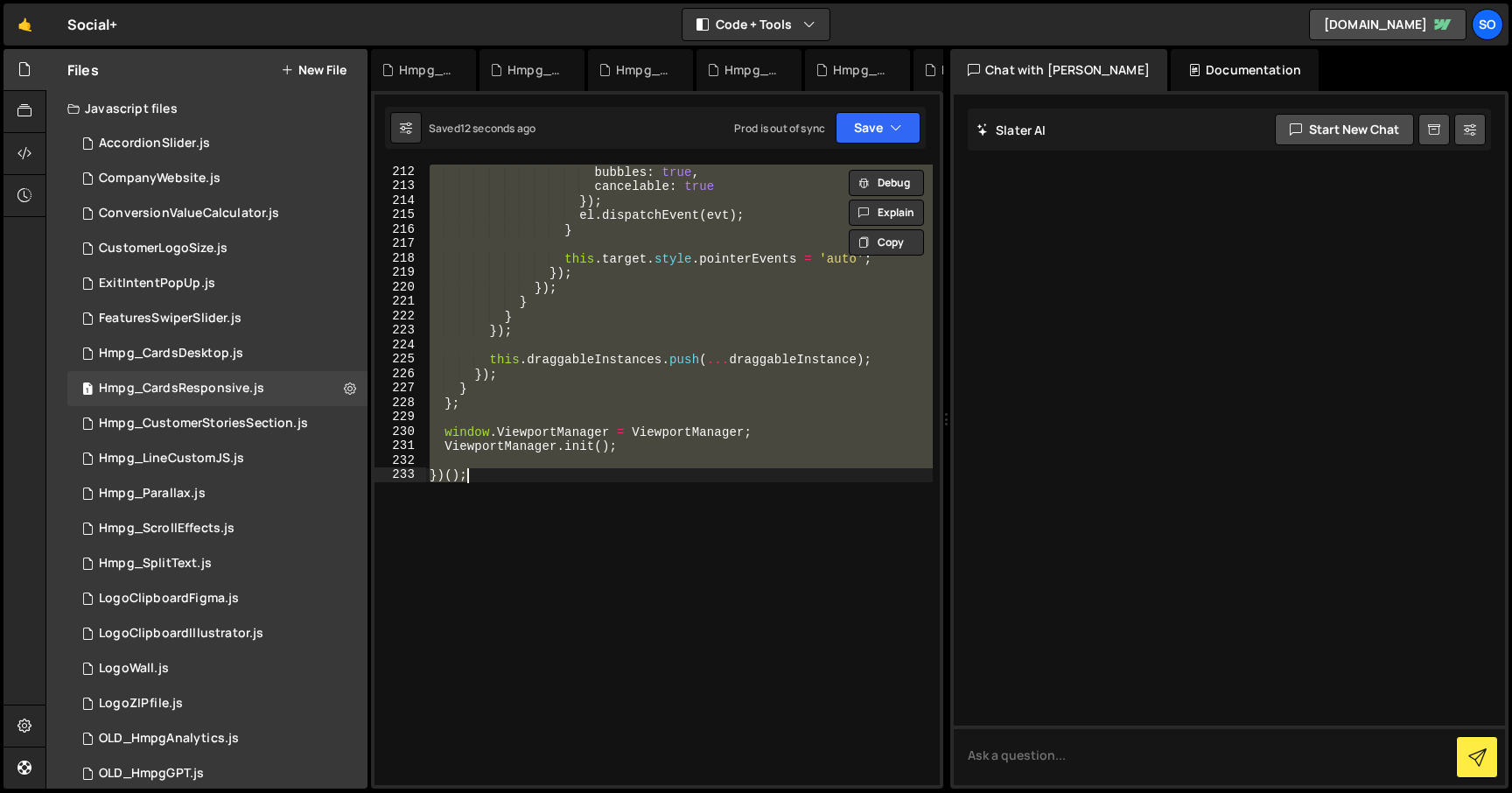
scroll to position [2795, 0]
type textarea "initFlickCards();"
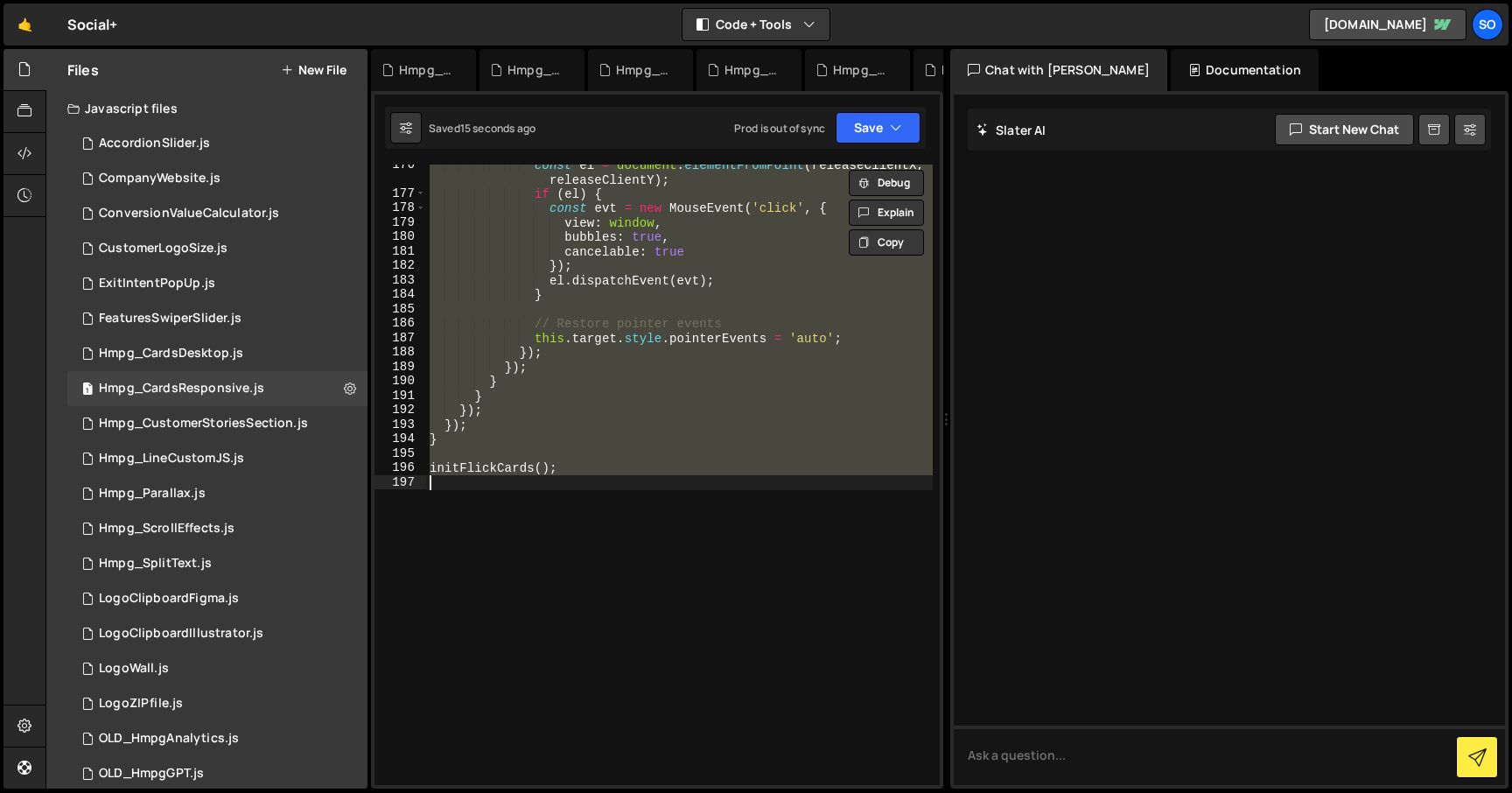
click at [672, 558] on div "const el = document . elementFromPoint ( releaseClientX , releaseClientY ) ; if…" at bounding box center [679, 475] width 506 height 621
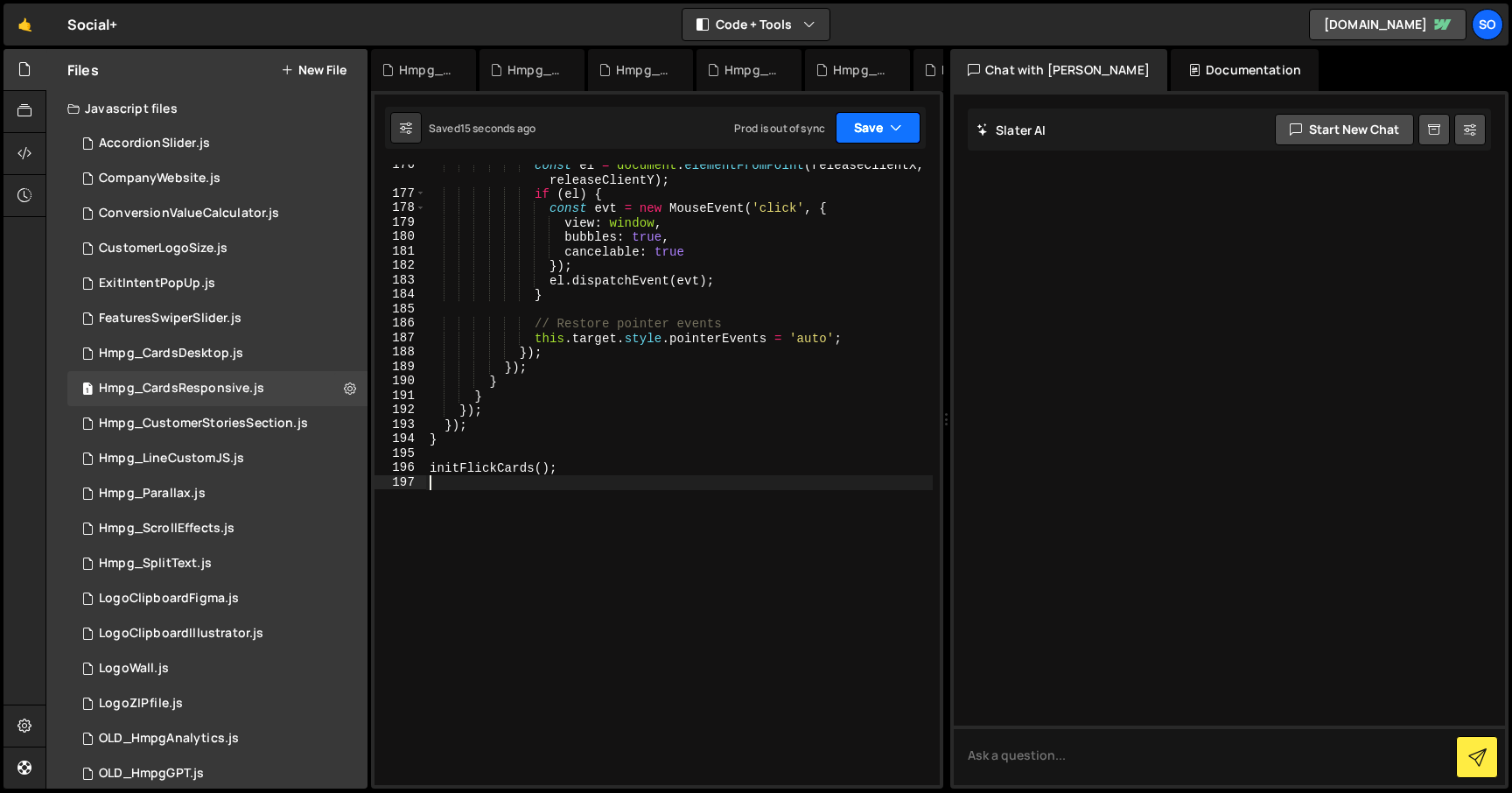
click at [865, 133] on button "Save" at bounding box center [878, 128] width 85 height 32
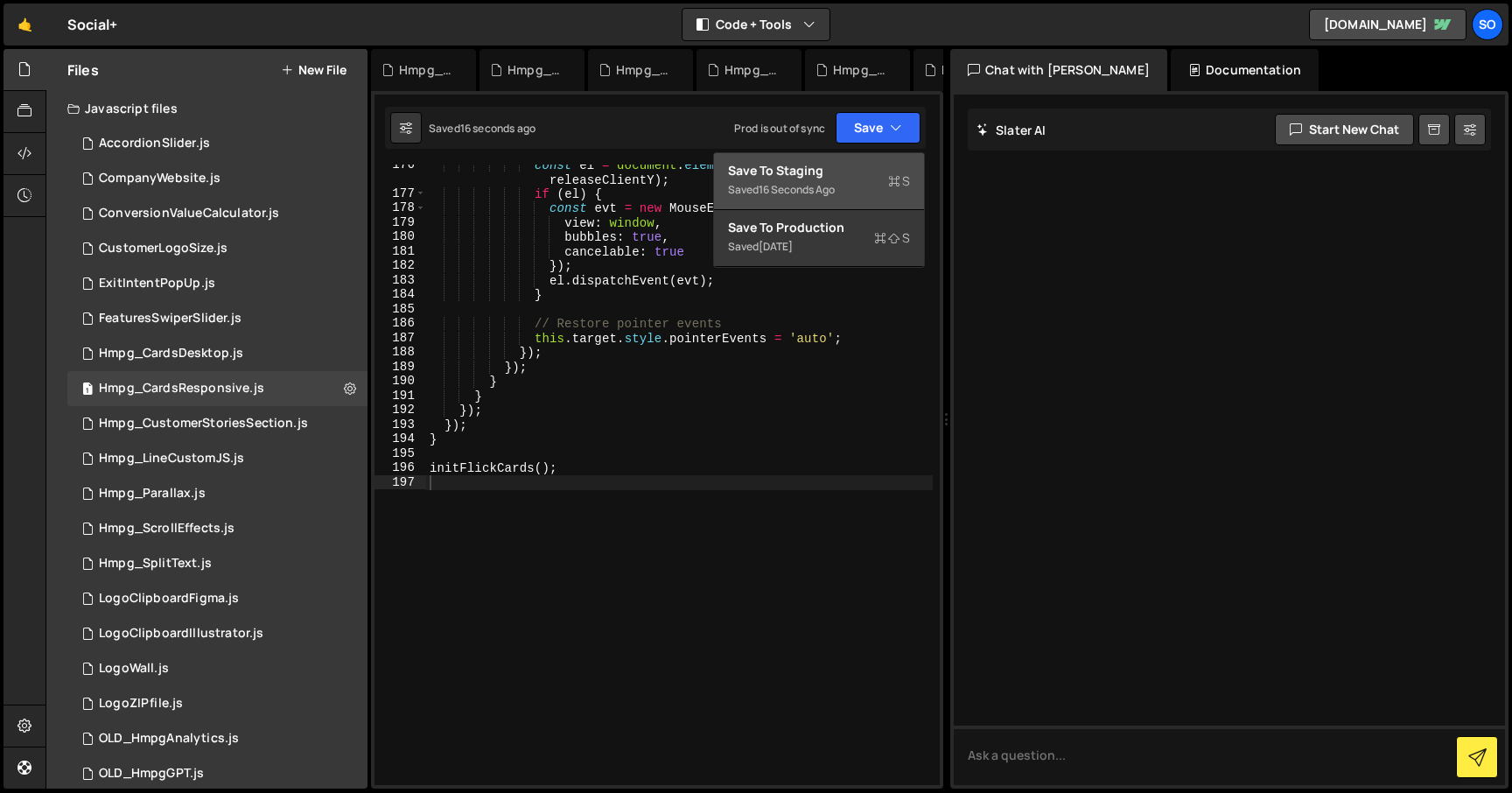
click at [838, 175] on div "Save to Staging S" at bounding box center [818, 170] width 182 height 17
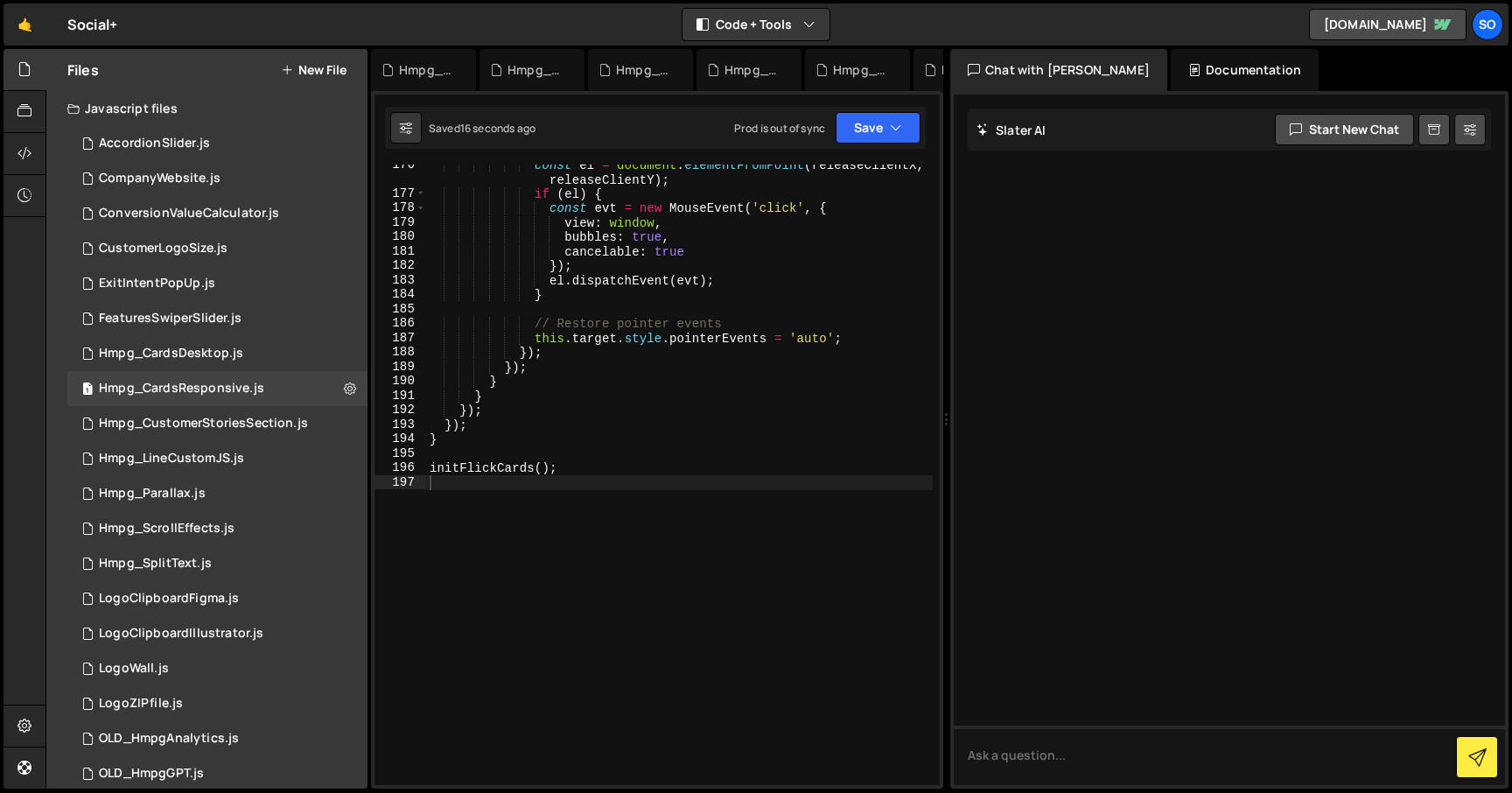
click at [631, 454] on div "const el = document . elementFromPoint ( releaseClientX , releaseClientY ) ; if…" at bounding box center [679, 489] width 506 height 664
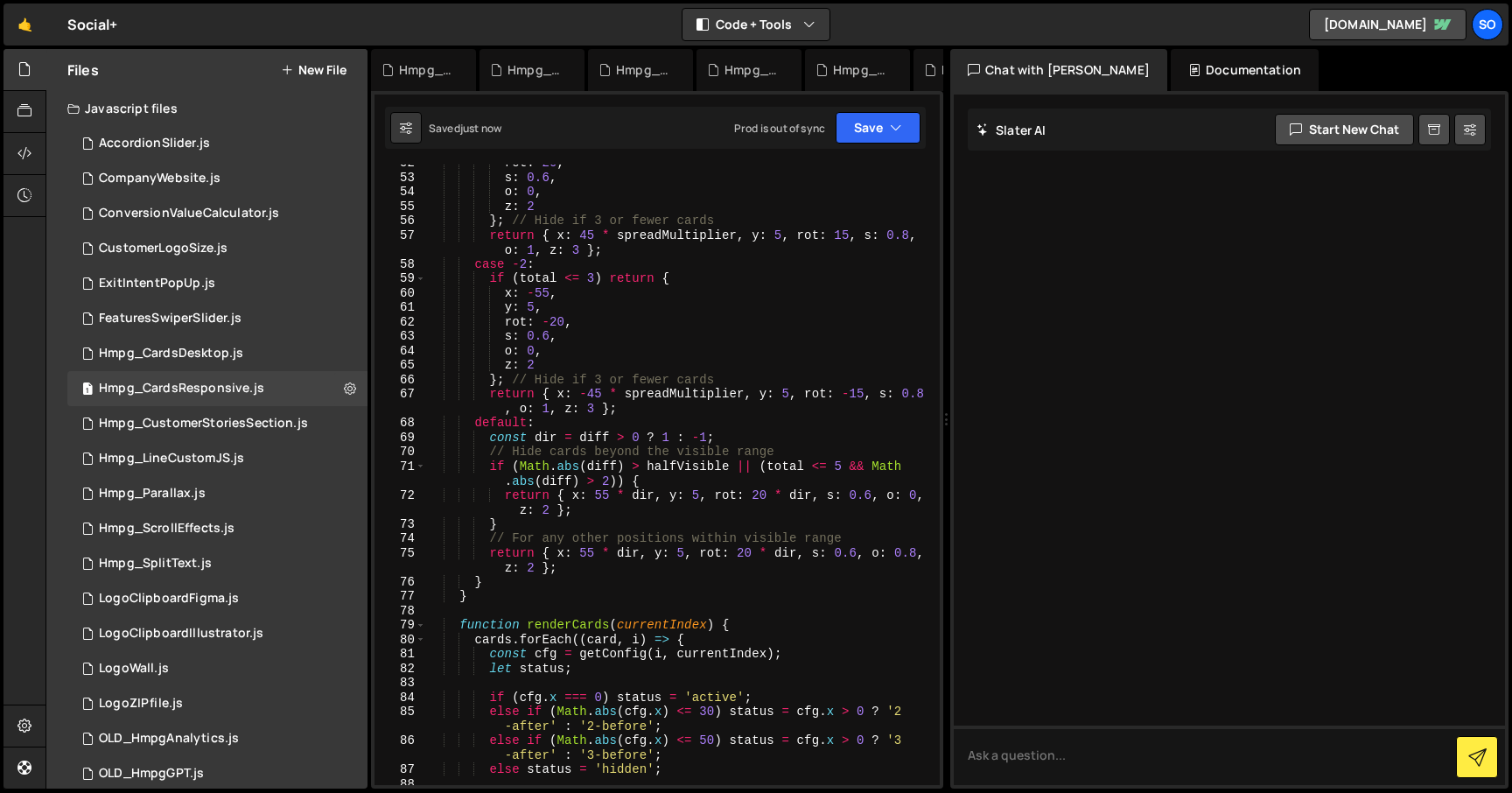
scroll to position [0, 0]
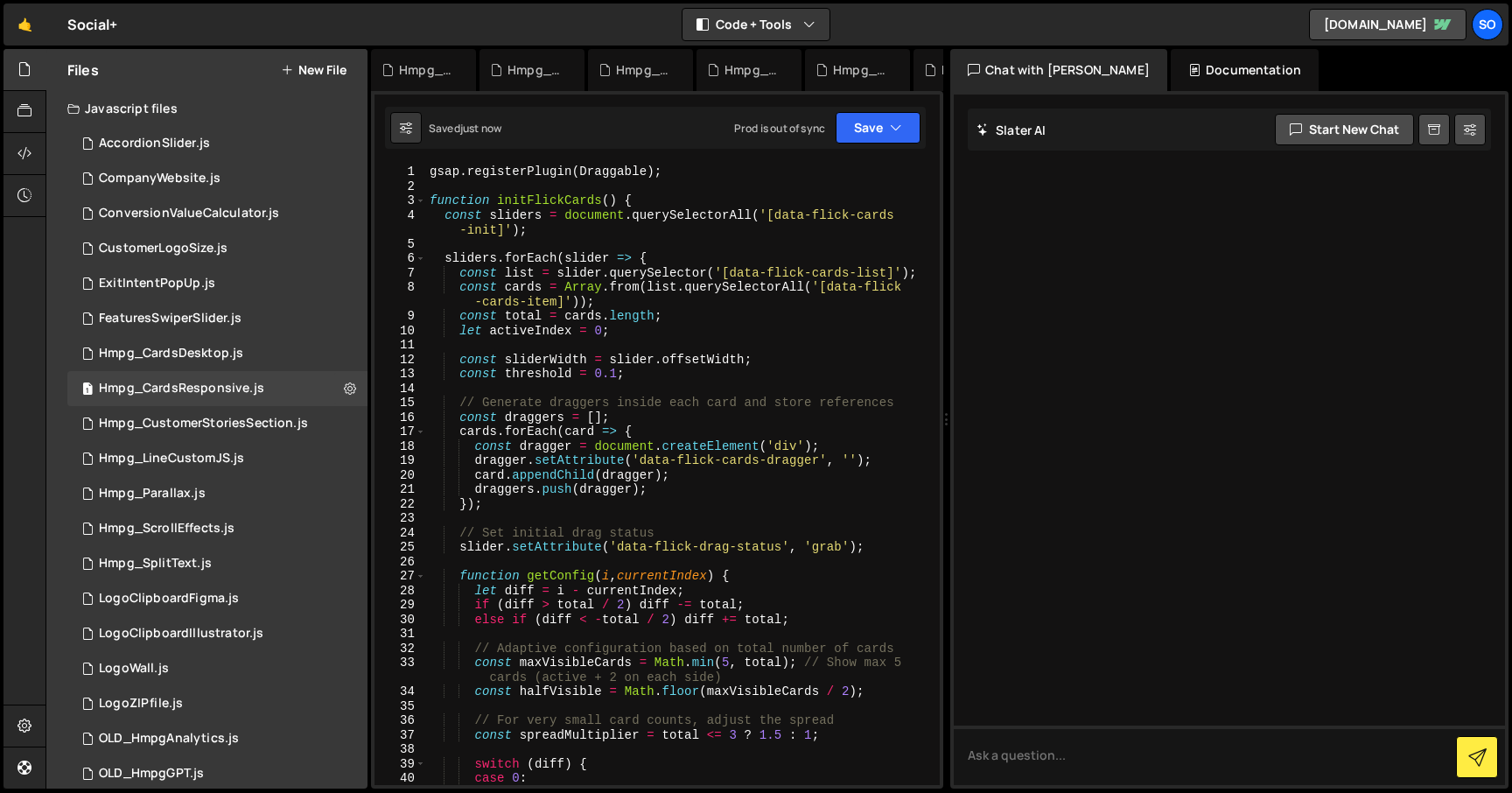
click at [607, 296] on div "gsap . registerPlugin ( Draggable ) ; function initFlickCards ( ) { const slide…" at bounding box center [679, 489] width 506 height 650
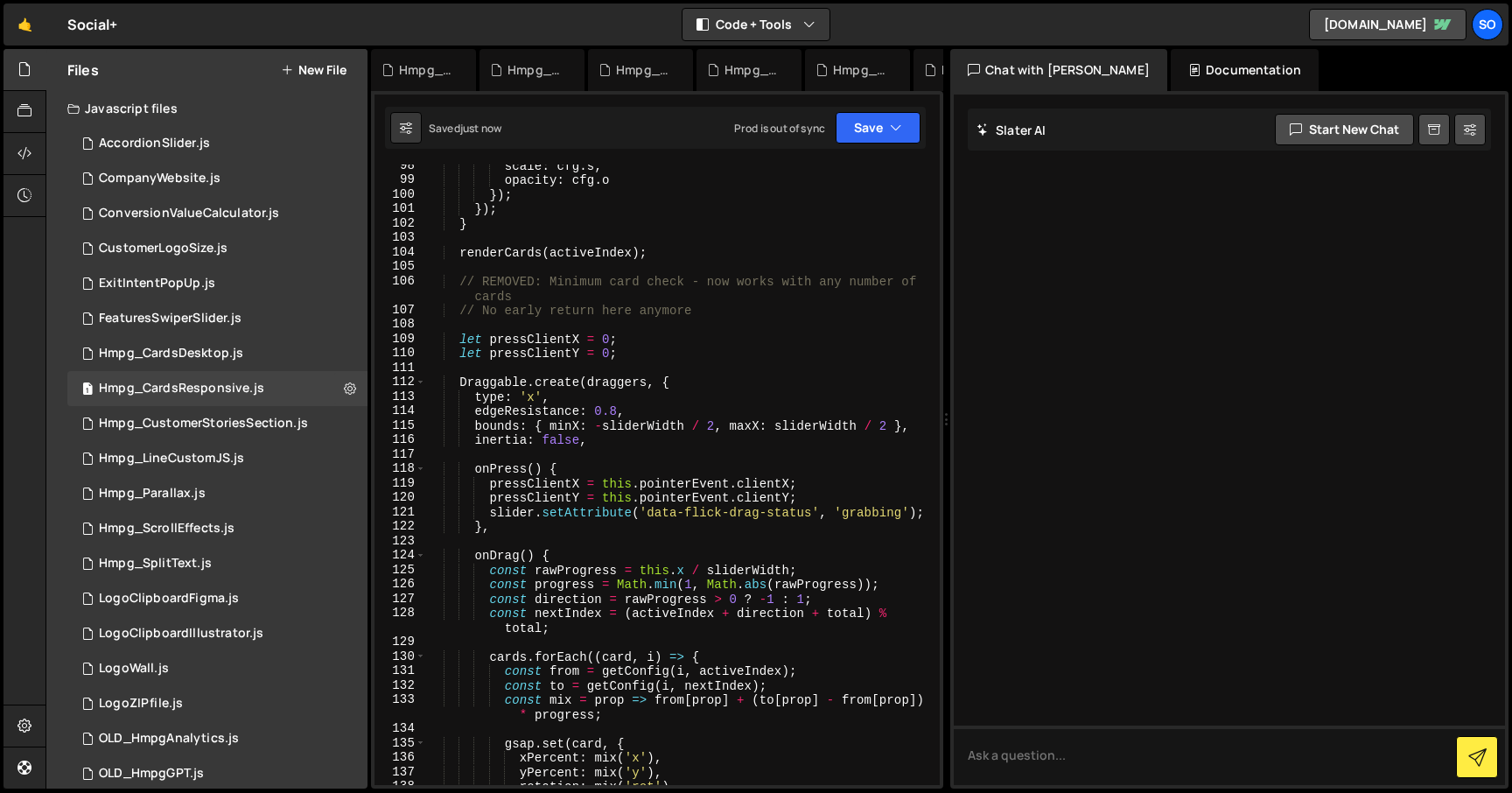
scroll to position [1739, 0]
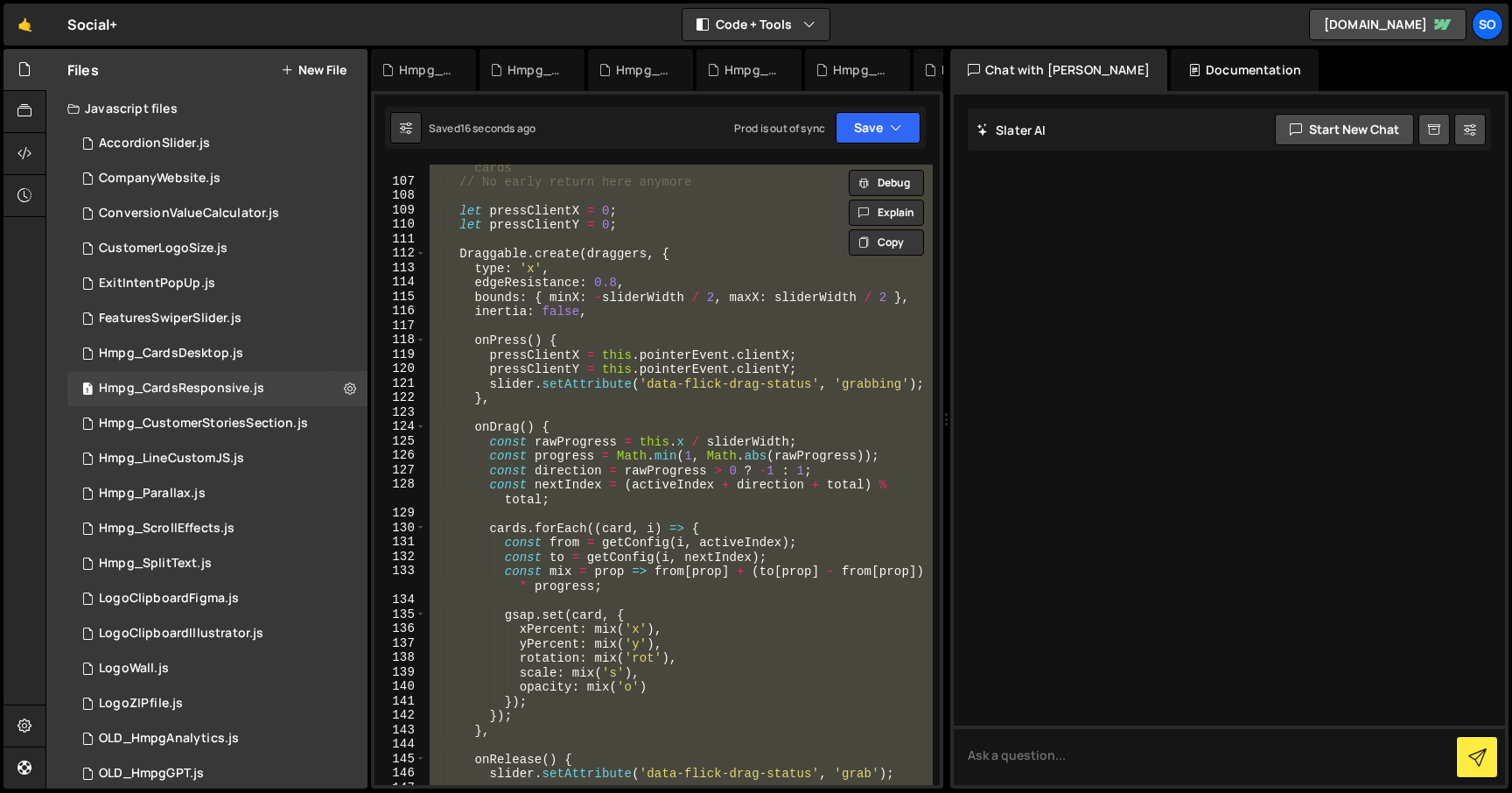
click at [701, 221] on div "// REMOVED: Minimum card check - now works with any number of cards // No early…" at bounding box center [679, 475] width 506 height 621
type textarea "let pressClientY = 0;"
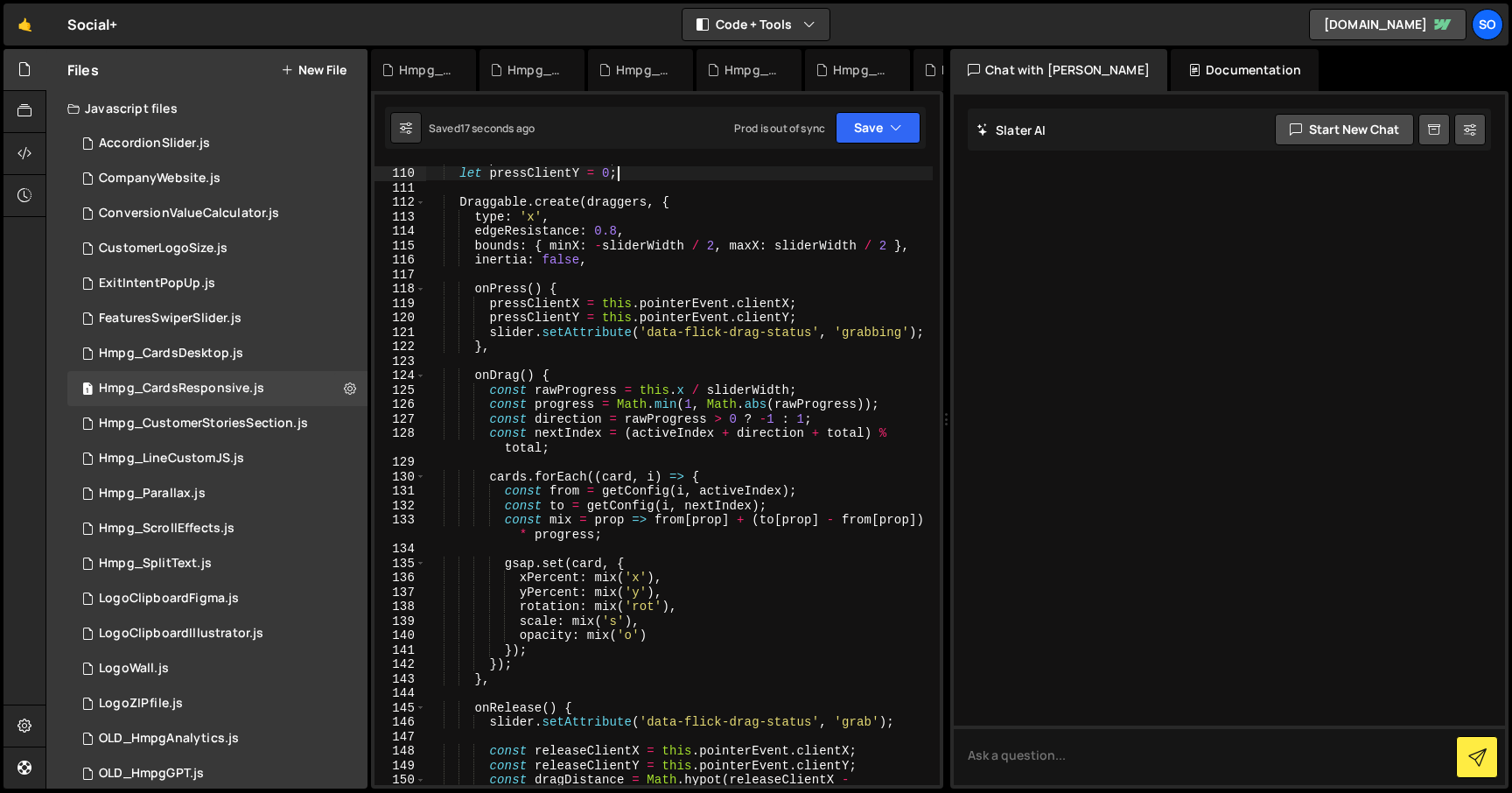
scroll to position [1814, 0]
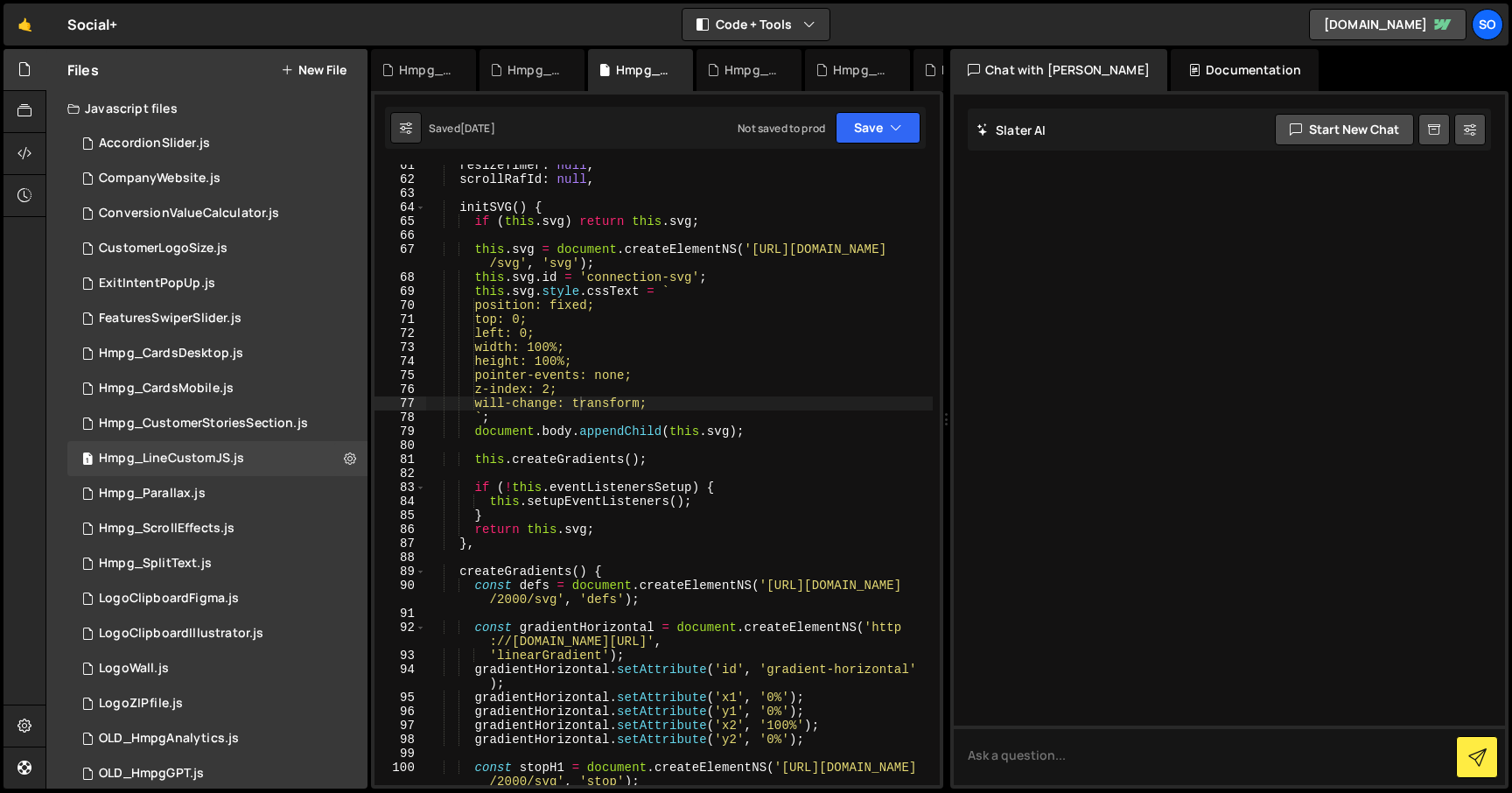
scroll to position [973, 0]
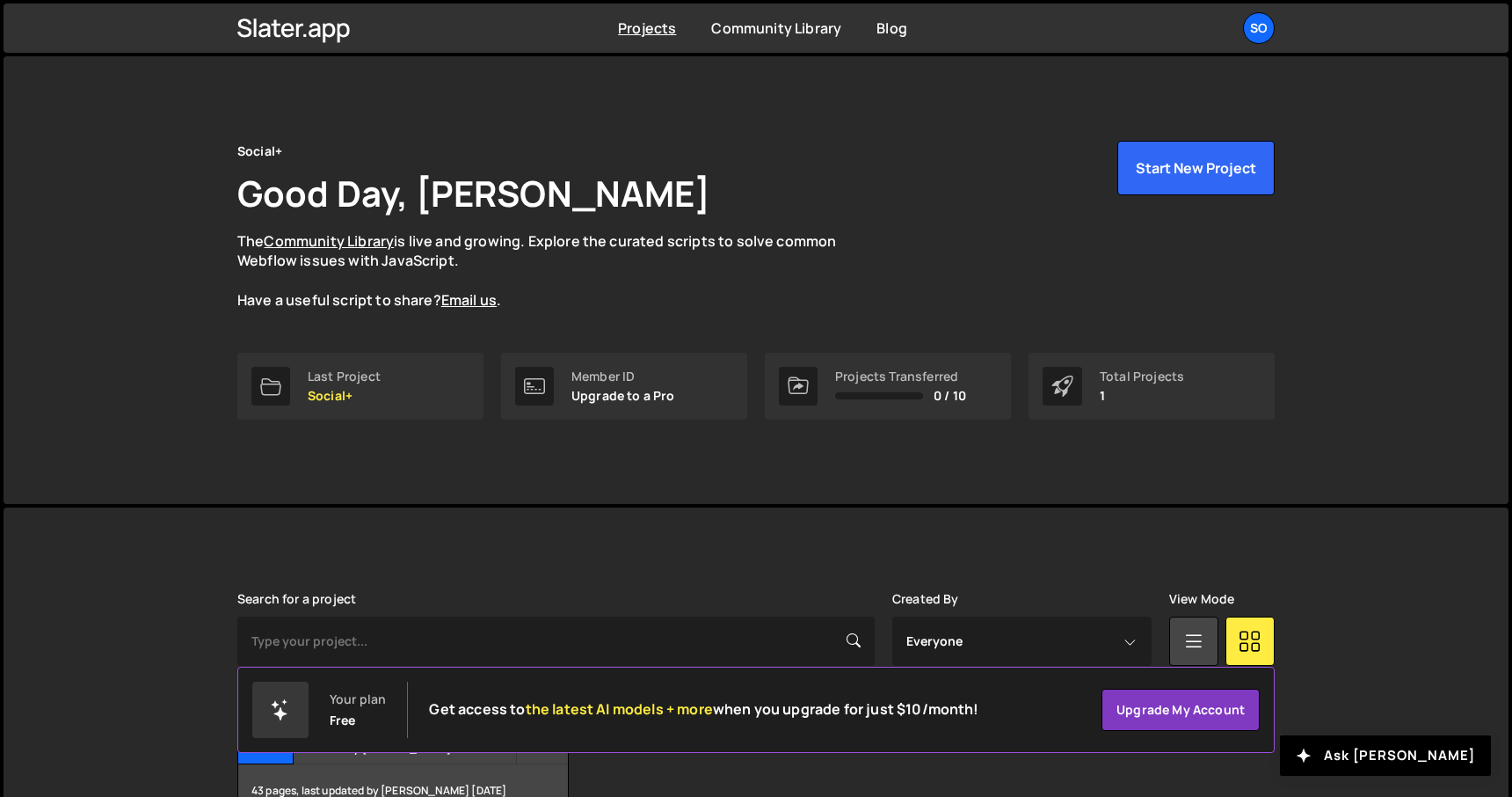
click at [448, 544] on div "Slater is designed for desktop use. Please use a larger screen to access the fu…" at bounding box center [756, 705] width 1090 height 395
click at [367, 418] on link "Last Project Social+" at bounding box center [360, 385] width 246 height 67
click at [366, 411] on link "Last Project Social+" at bounding box center [360, 385] width 246 height 67
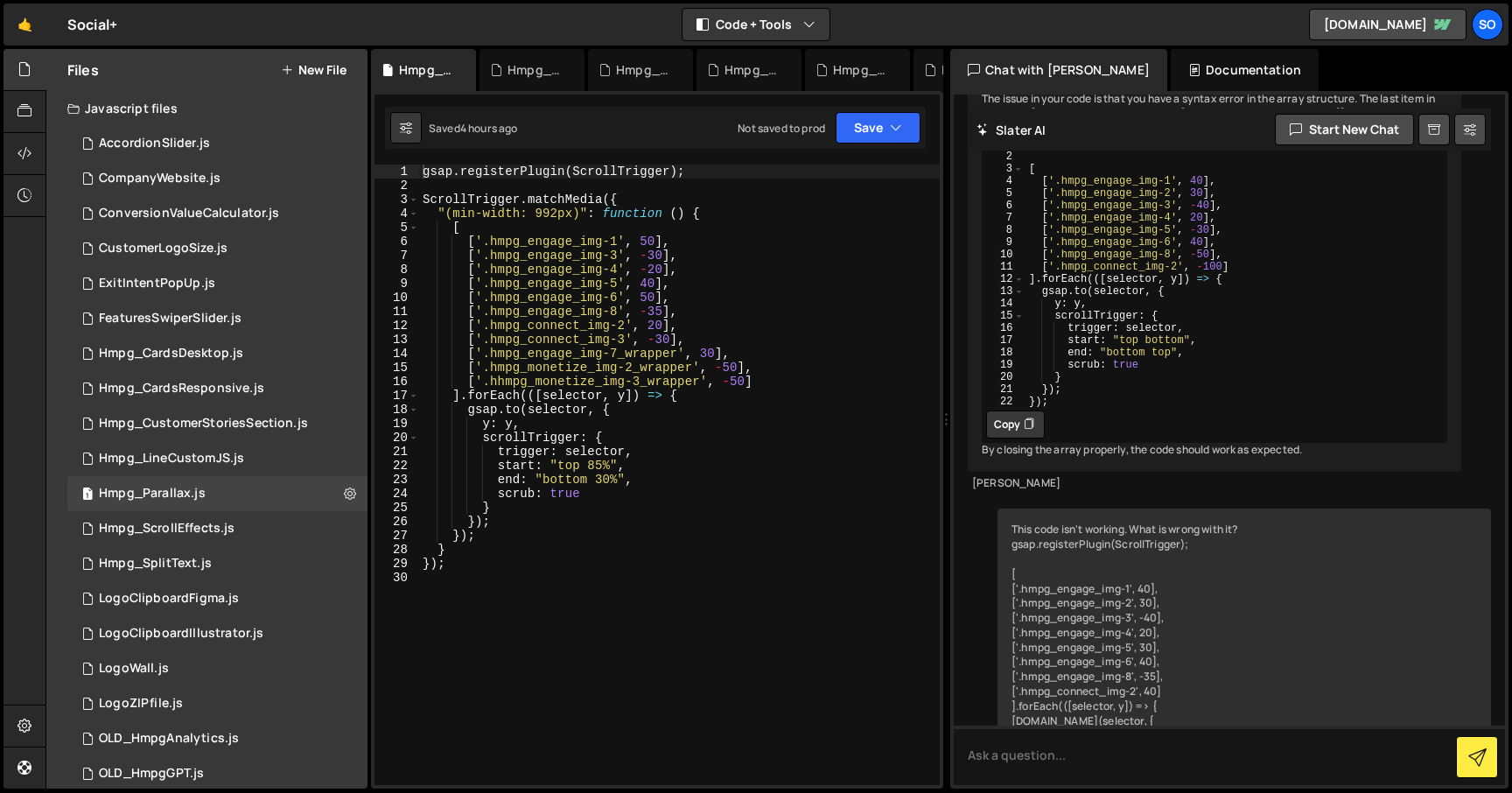
scroll to position [787, 0]
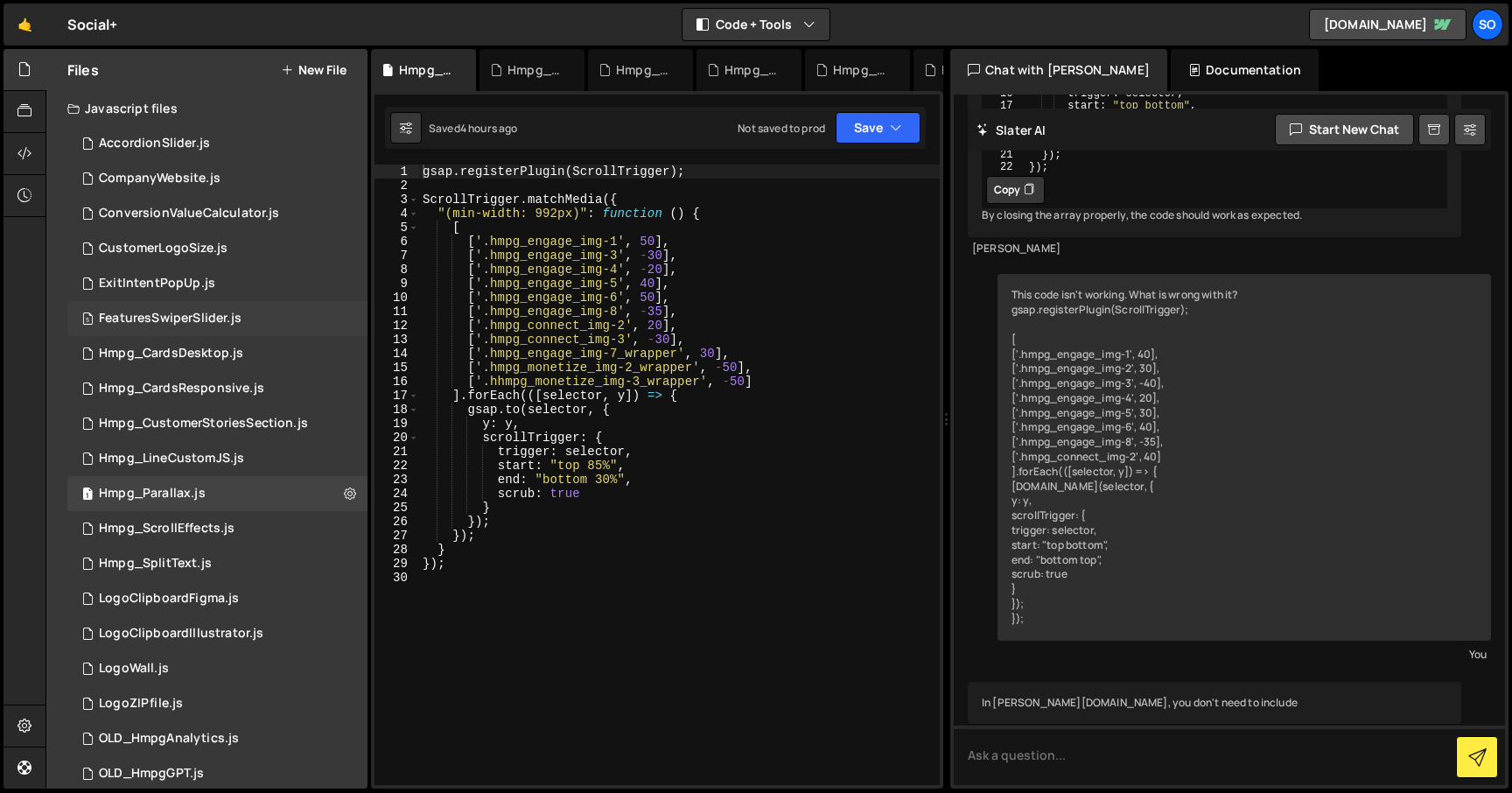
click at [177, 314] on div "FeaturesSwiperSlider.js" at bounding box center [170, 318] width 142 height 15
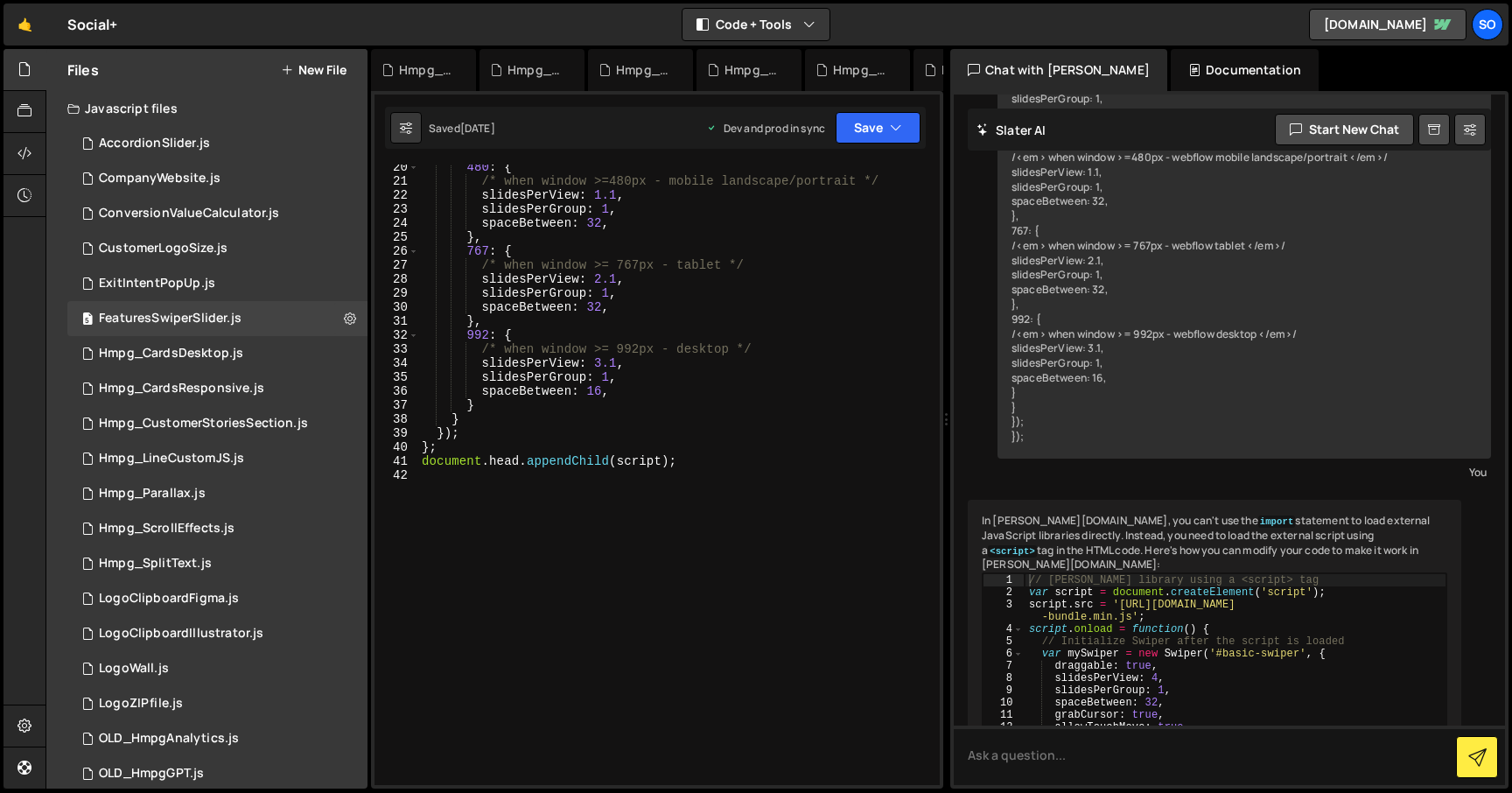
scroll to position [76, 0]
